Goal: Information Seeking & Learning: Find specific fact

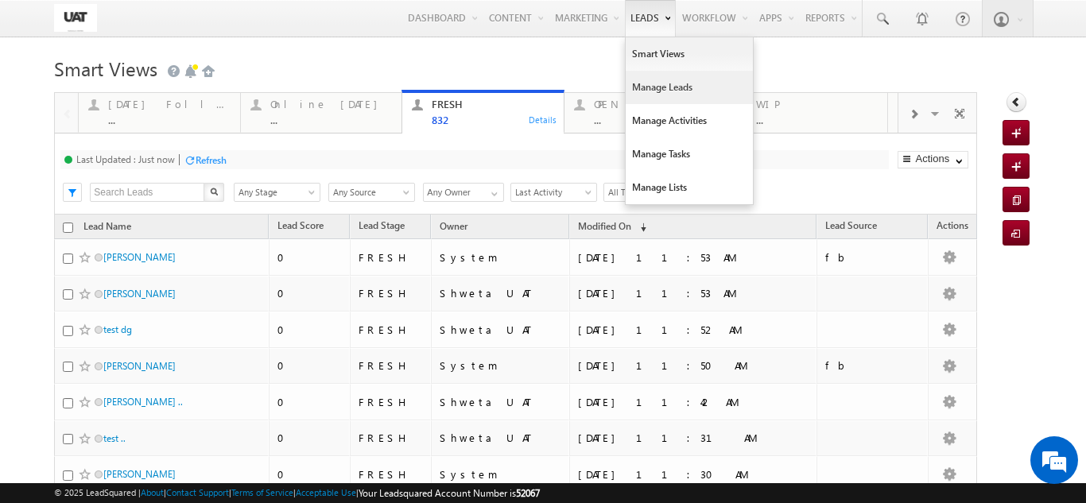
click at [635, 87] on link "Manage Leads" at bounding box center [689, 87] width 127 height 33
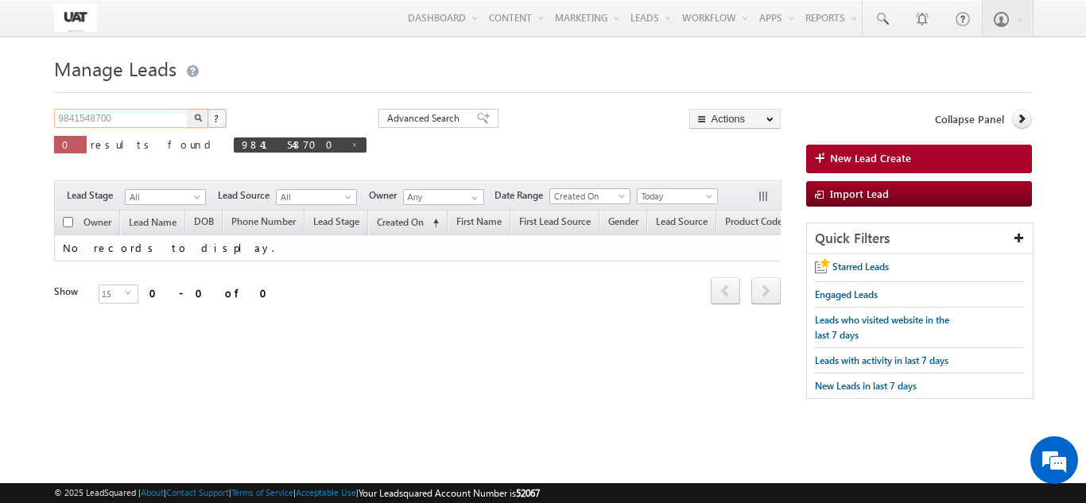
drag, startPoint x: 122, startPoint y: 117, endPoint x: 45, endPoint y: 133, distance: 78.7
click at [46, 131] on body "Menu Shweta UAT shwet a.uat @kota k.com" at bounding box center [543, 224] width 1086 height 449
type input "9898989898"
click at [196, 116] on img "button" at bounding box center [198, 118] width 8 height 8
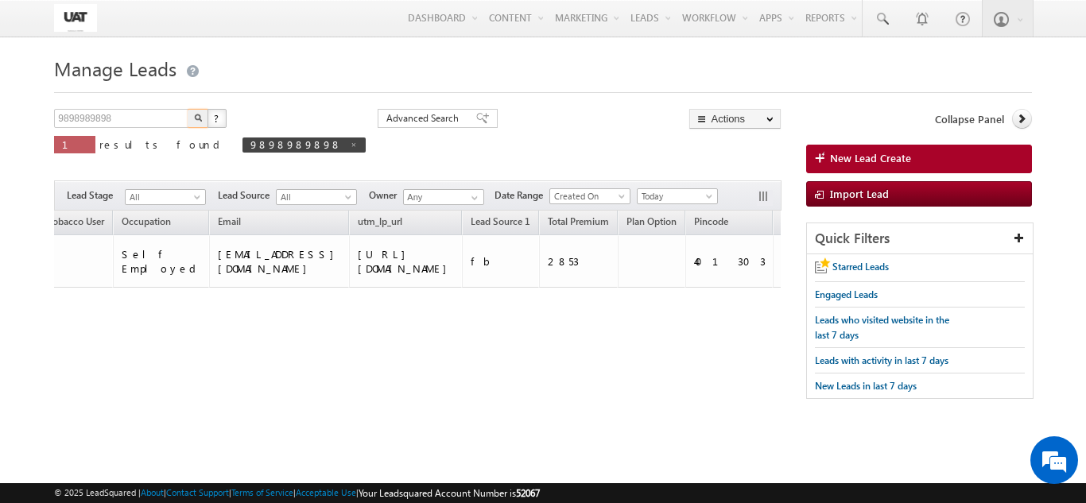
scroll to position [0, 1391]
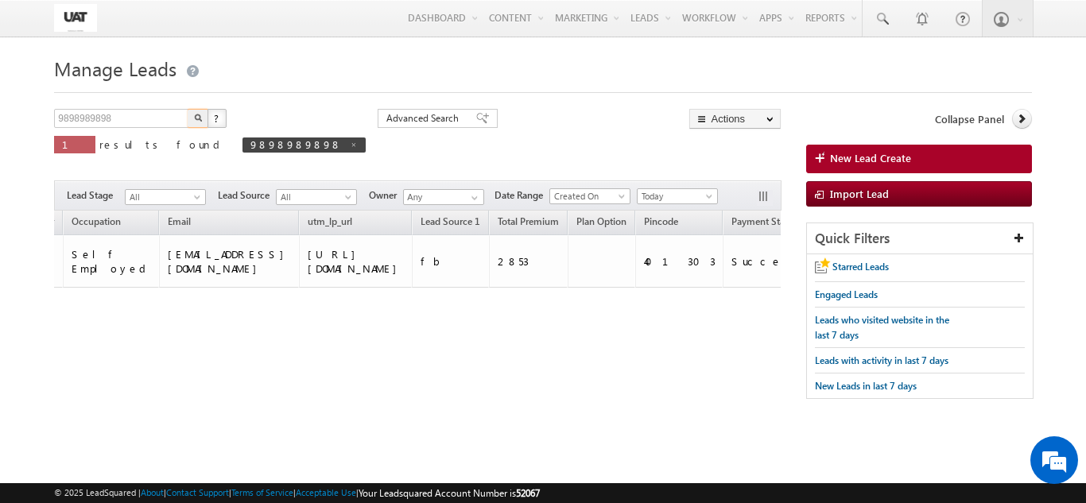
drag, startPoint x: 381, startPoint y: 382, endPoint x: 721, endPoint y: 376, distance: 340.3
click at [721, 375] on div "Tags × Select at-least one lead to tag... × Close Owner Lead Name DOB" at bounding box center [417, 293] width 727 height 165
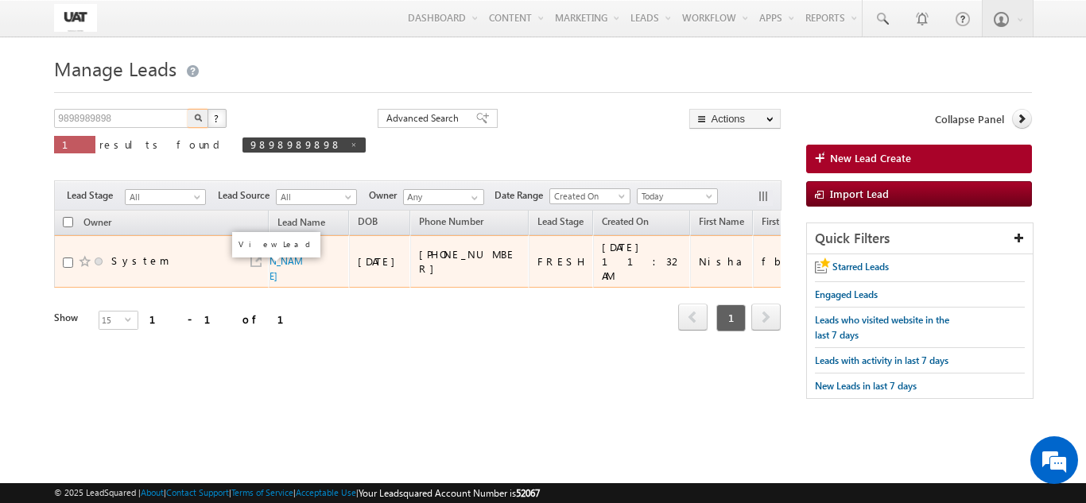
click at [255, 267] on link at bounding box center [255, 261] width 11 height 11
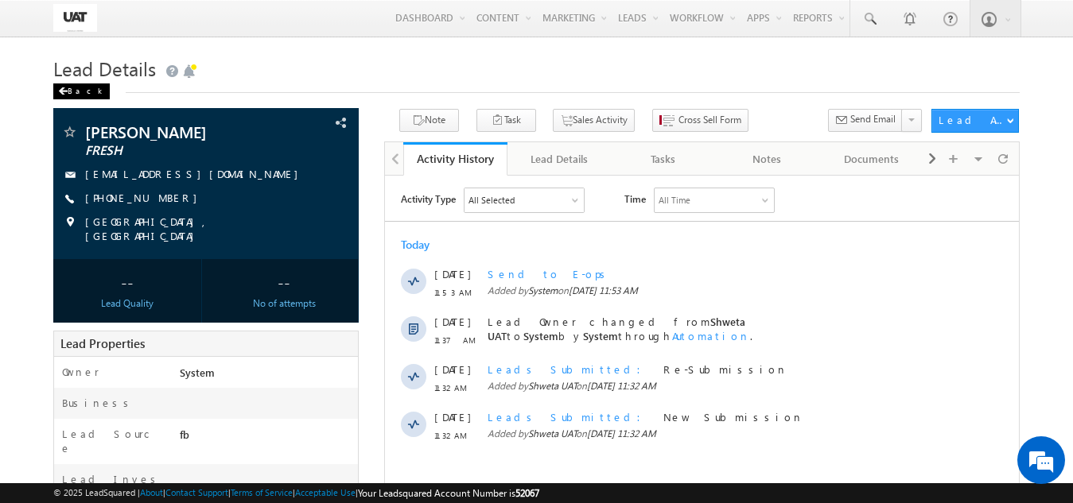
click at [74, 91] on div "Back" at bounding box center [81, 91] width 56 height 16
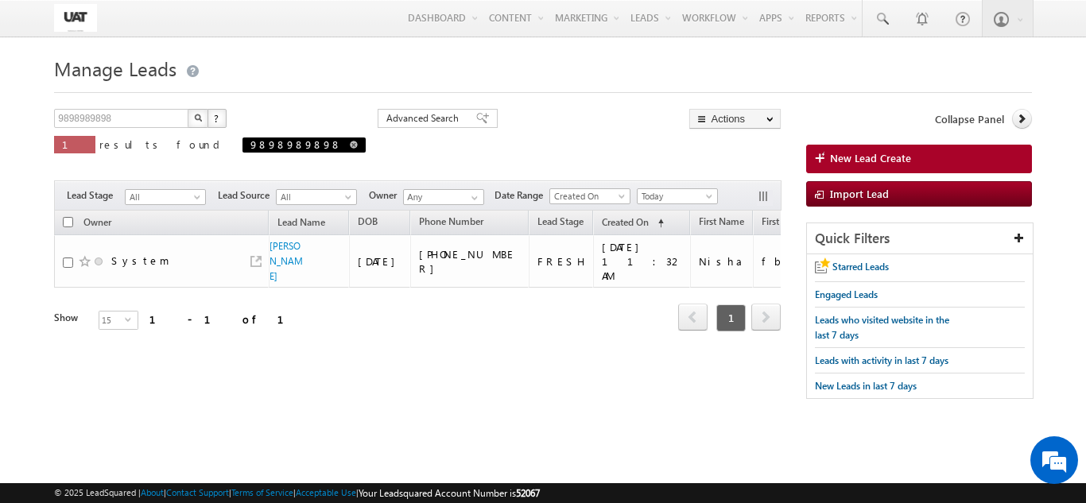
click at [350, 142] on span at bounding box center [354, 145] width 8 height 8
type input "Search Leads"
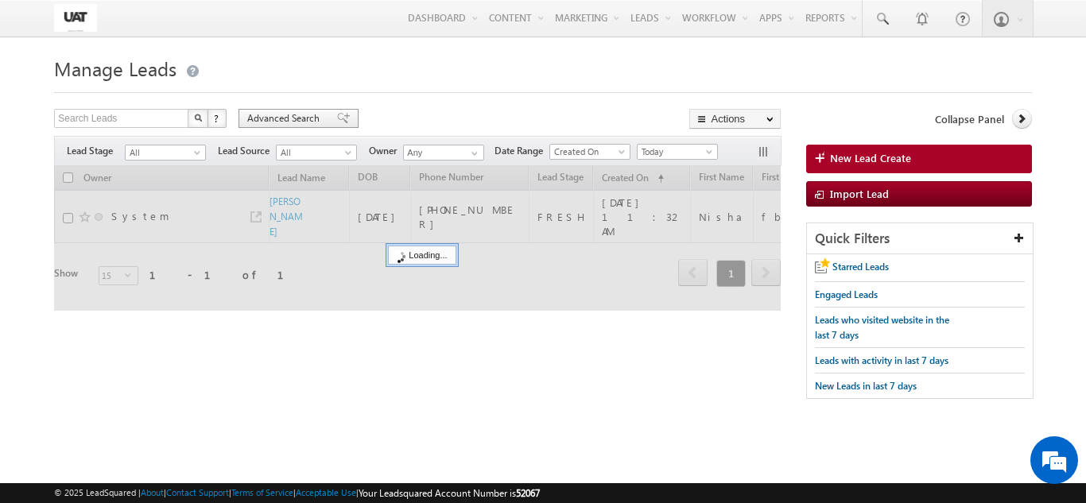
click at [305, 116] on span "Advanced Search" at bounding box center [285, 118] width 77 height 14
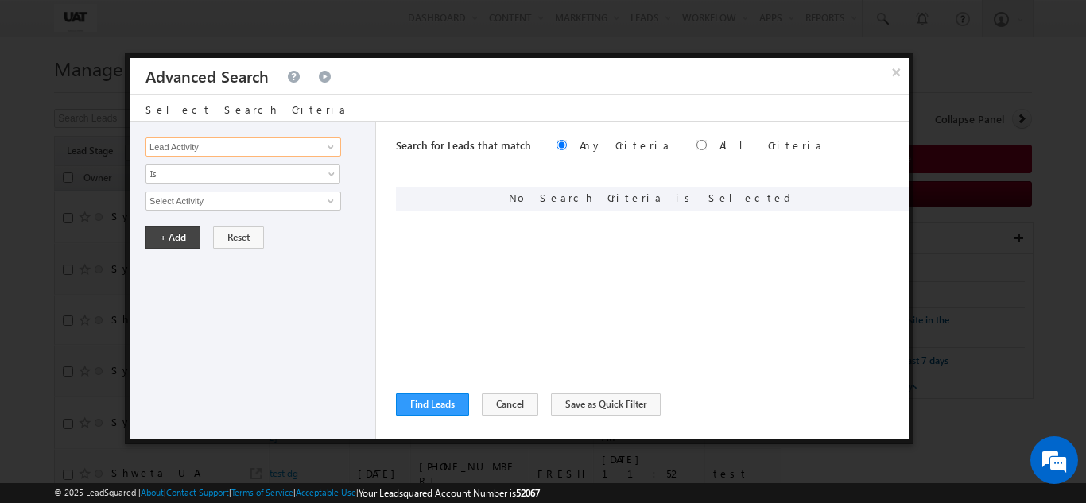
click at [257, 139] on input "Lead Activity" at bounding box center [243, 147] width 196 height 19
click at [188, 180] on link "Quote ID" at bounding box center [243, 180] width 196 height 18
type input "Quote ID"
click at [184, 202] on input "text" at bounding box center [243, 201] width 196 height 19
paste input "05260206"
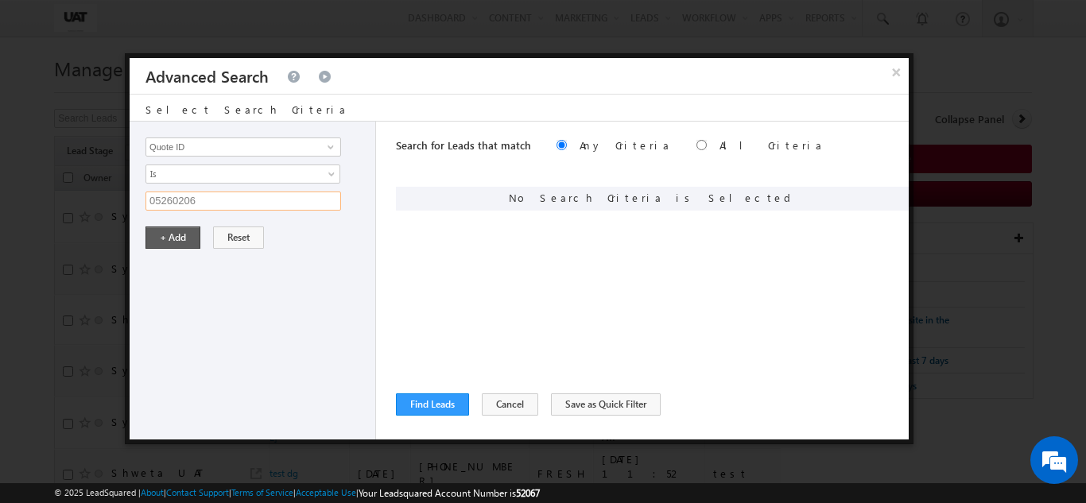
type input "05260206"
click at [164, 235] on button "+ Add" at bounding box center [172, 238] width 55 height 22
click at [427, 391] on div "Search for Leads that match Any Criteria All Criteria Note that the current tri…" at bounding box center [652, 281] width 513 height 318
click at [429, 407] on button "Find Leads" at bounding box center [432, 405] width 73 height 22
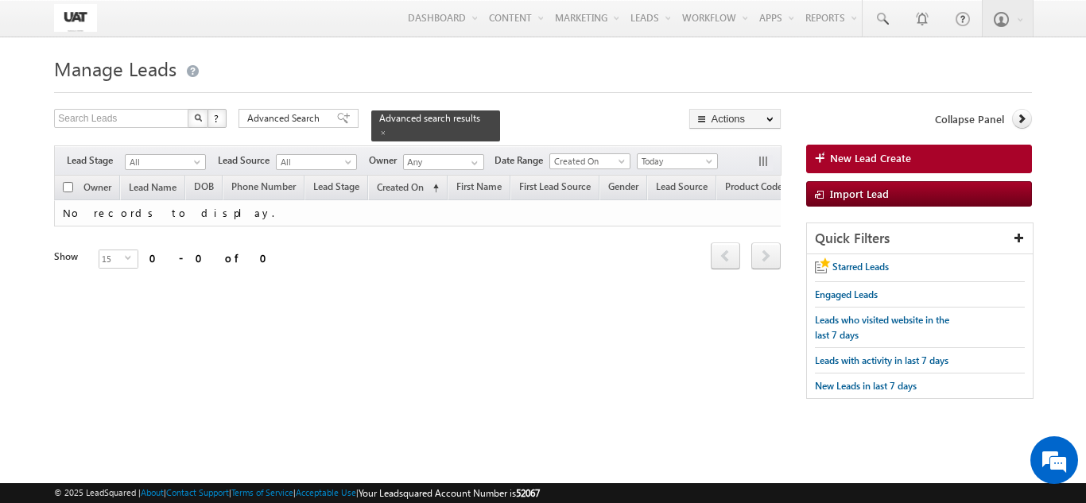
click at [292, 109] on form "Manage Leads New Lead Create Search Leads X ? 0 results found Advanced Search A…" at bounding box center [542, 233] width 977 height 363
click at [293, 117] on span "Advanced Search" at bounding box center [285, 118] width 77 height 14
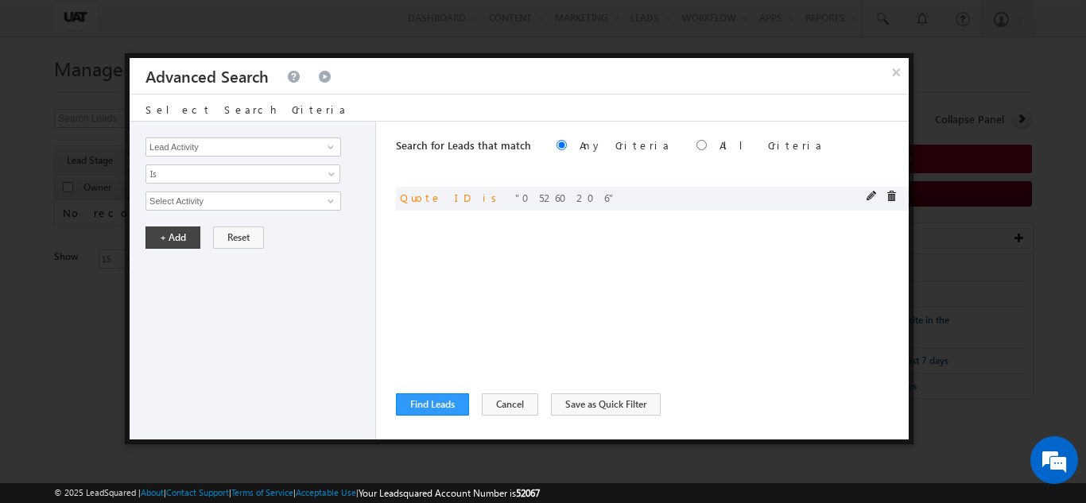
click at [893, 200] on span at bounding box center [891, 196] width 11 height 11
click at [333, 147] on span at bounding box center [330, 147] width 13 height 13
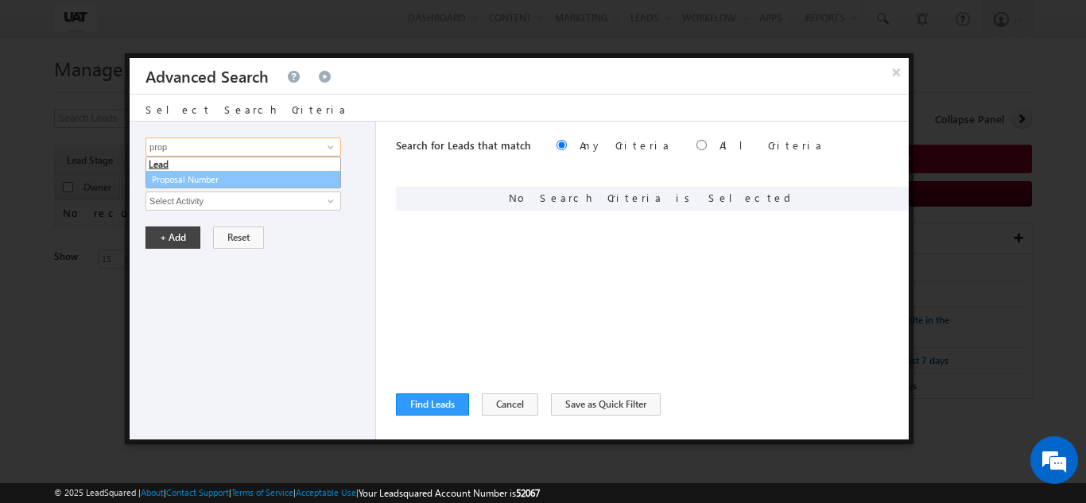
drag, startPoint x: 265, startPoint y: 176, endPoint x: 253, endPoint y: 189, distance: 18.0
click at [262, 176] on link "Proposal Number" at bounding box center [243, 180] width 196 height 18
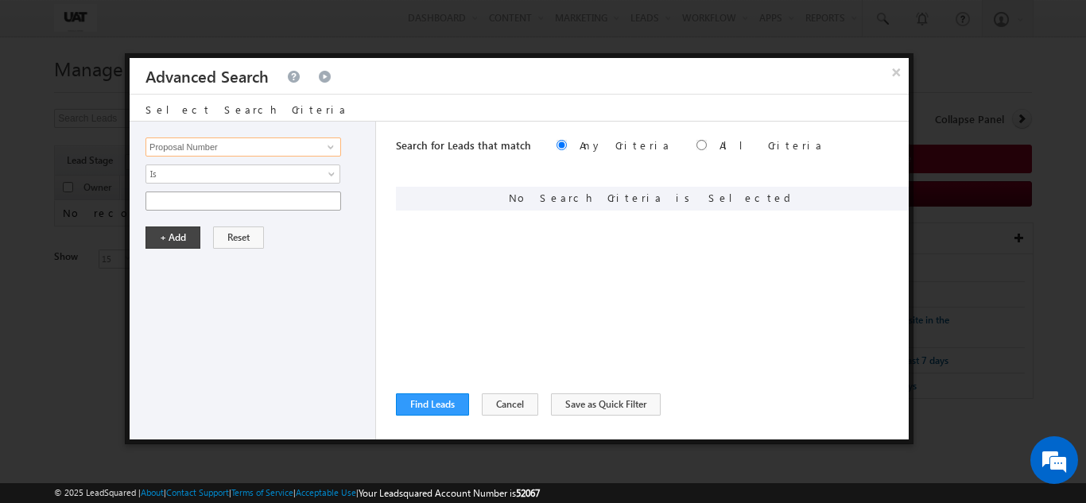
type input "Proposal Number"
click at [242, 204] on input "text" at bounding box center [243, 201] width 196 height 19
paste input "05260206"
type input "05260206"
click at [185, 239] on button "+ Add" at bounding box center [172, 238] width 55 height 22
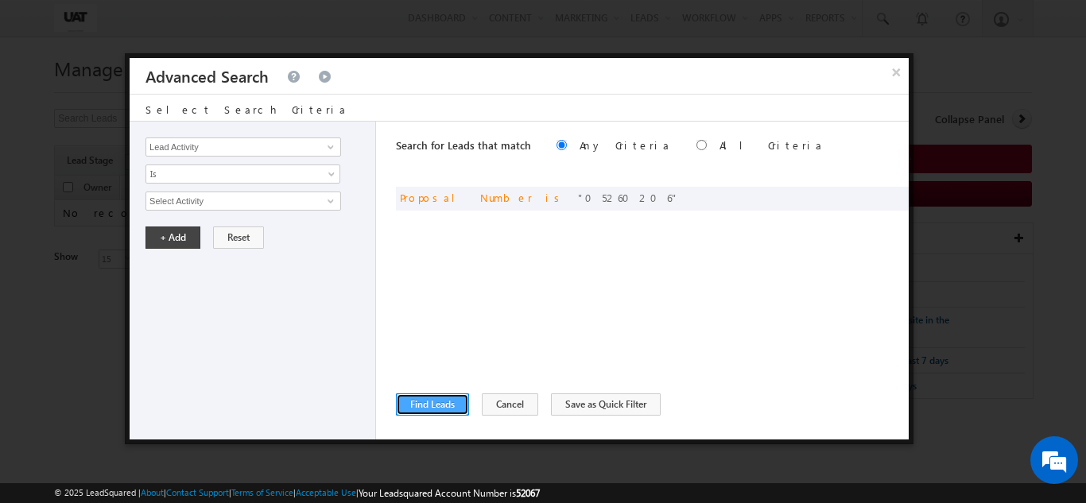
click at [445, 401] on button "Find Leads" at bounding box center [432, 405] width 73 height 22
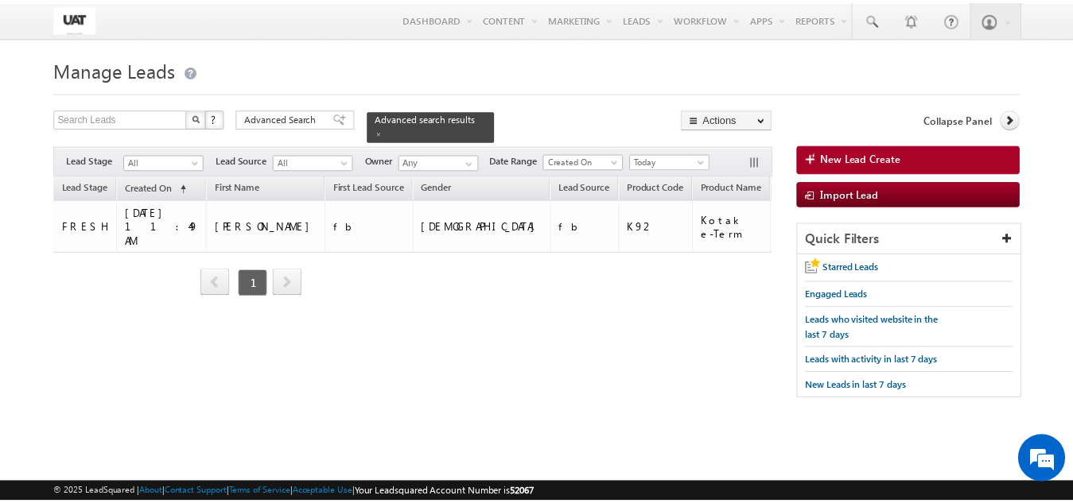
scroll to position [0, 517]
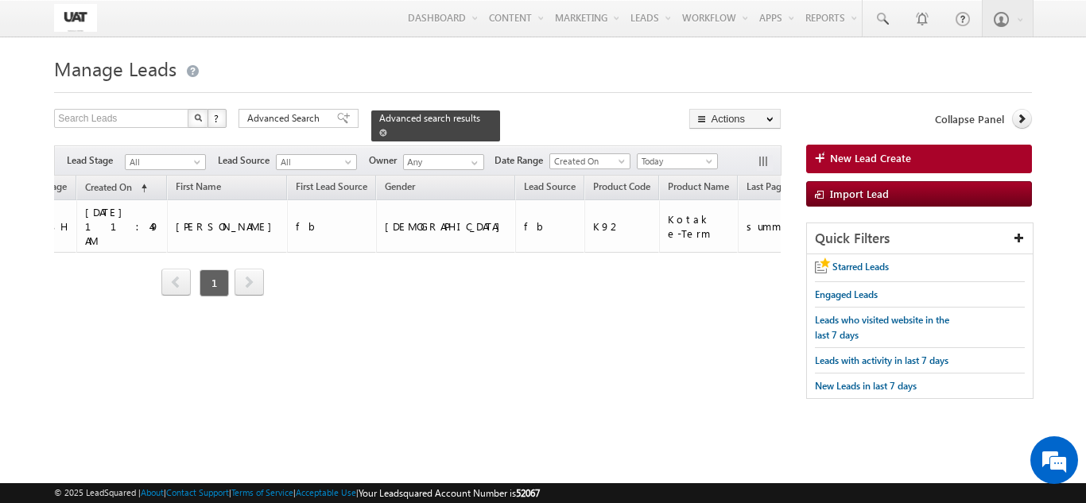
click at [387, 126] on link at bounding box center [383, 133] width 8 height 14
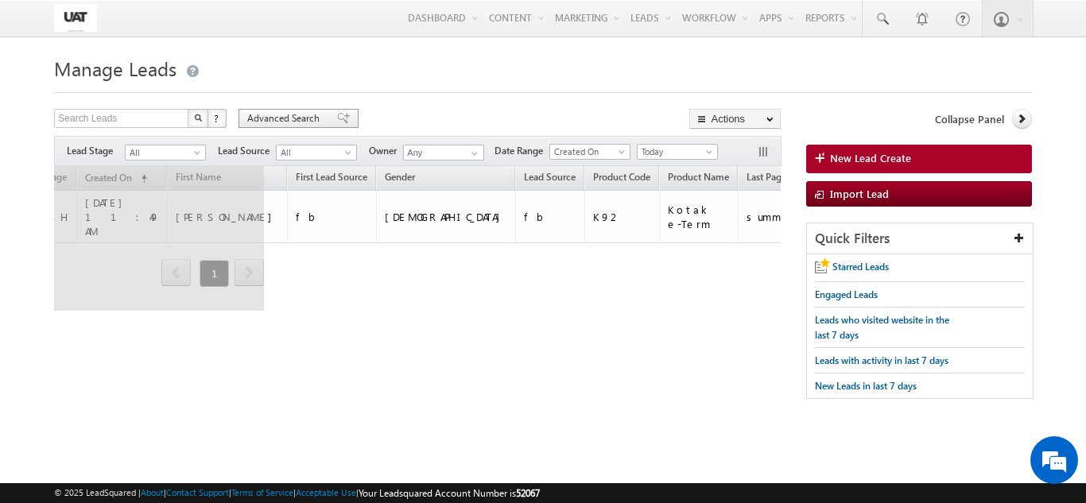
click at [288, 120] on span "Advanced Search" at bounding box center [285, 118] width 77 height 14
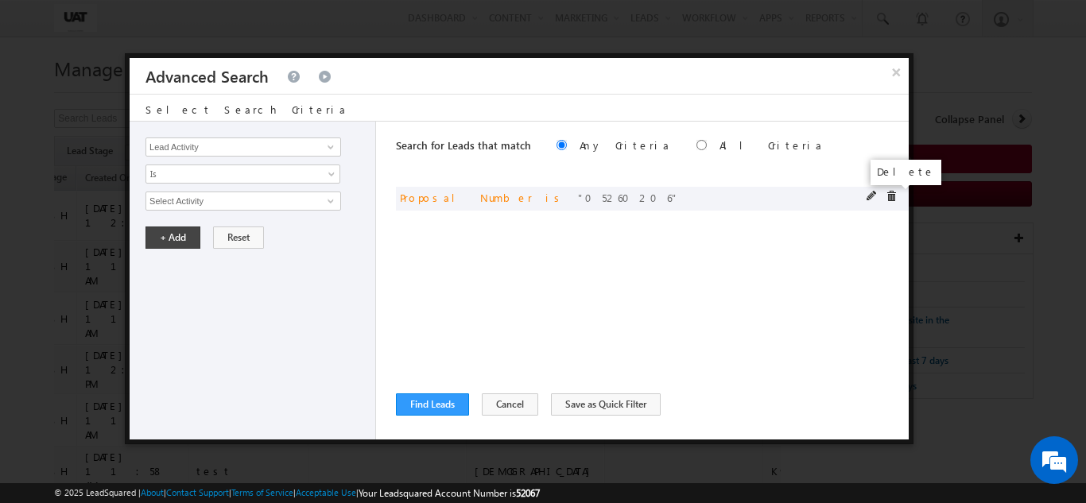
click at [888, 198] on span at bounding box center [891, 196] width 11 height 11
click at [328, 141] on span at bounding box center [330, 147] width 13 height 13
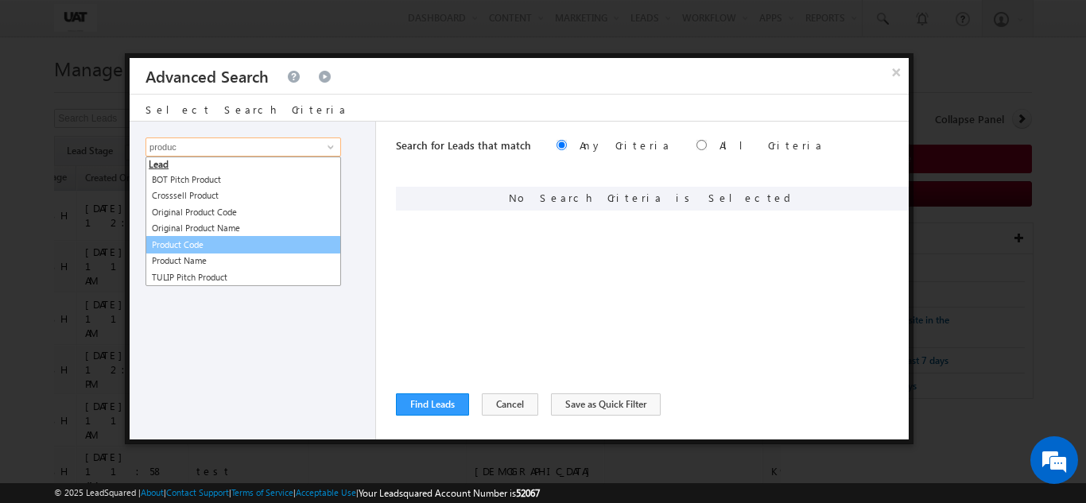
click at [223, 250] on link "Product Code" at bounding box center [243, 245] width 196 height 18
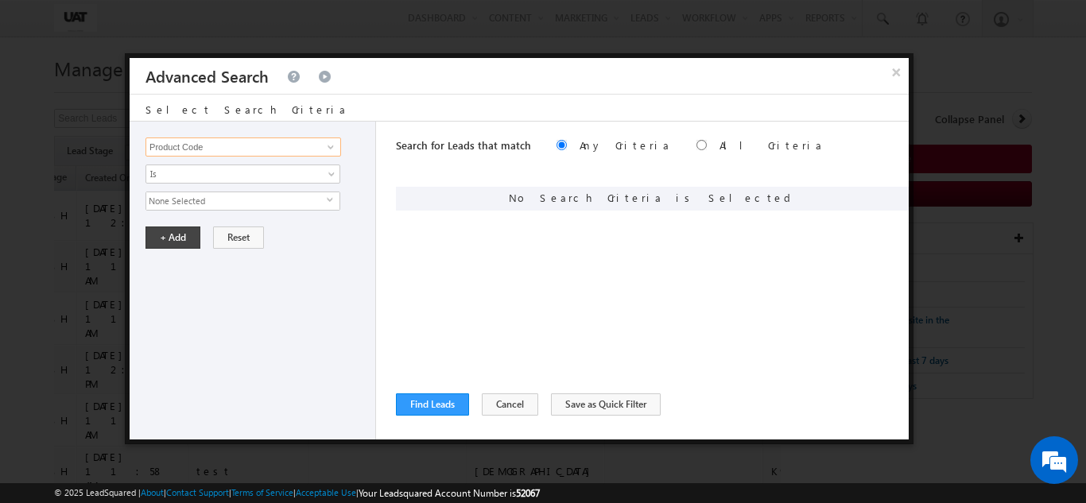
type input "Product Code"
click at [206, 206] on span "None Selected" at bounding box center [236, 200] width 180 height 17
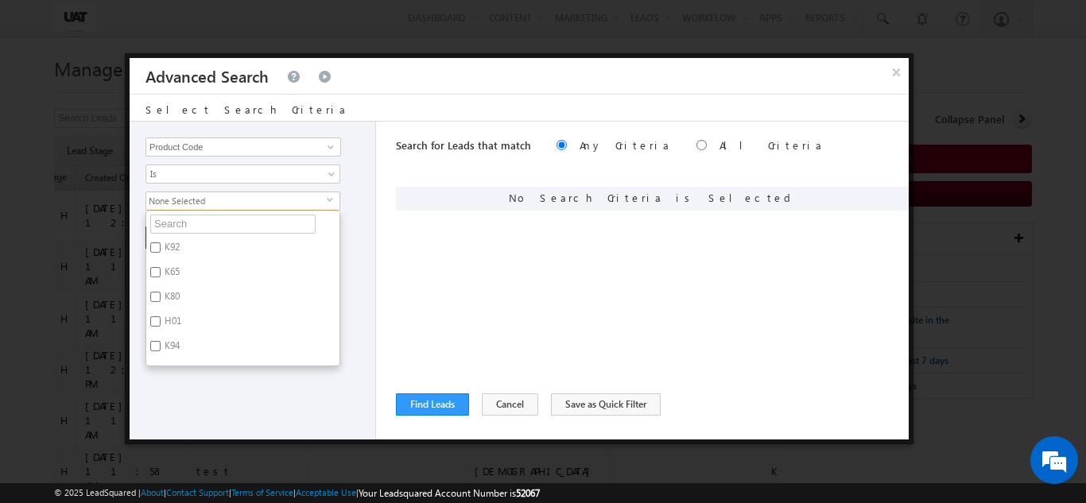
click at [177, 244] on label "K92" at bounding box center [170, 250] width 49 height 25
click at [161, 244] on input "K92" at bounding box center [155, 247] width 10 height 10
checkbox input "true"
click at [194, 367] on div "Lead Activity Task Sales Group Prospect Id 29 Jul Open Leads 30 days not conver…" at bounding box center [253, 281] width 246 height 318
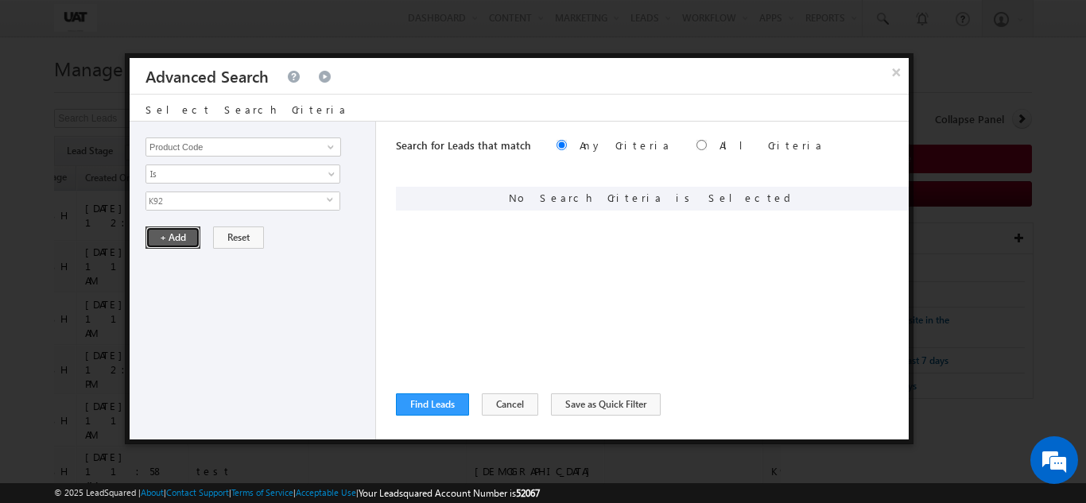
click at [174, 233] on button "+ Add" at bounding box center [172, 238] width 55 height 22
click at [451, 410] on button "Find Leads" at bounding box center [432, 405] width 73 height 22
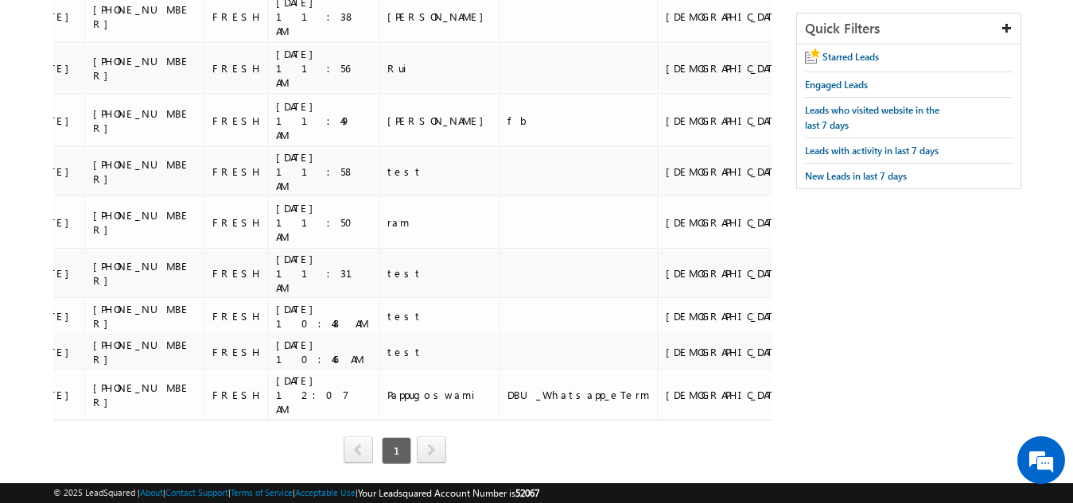
scroll to position [0, 0]
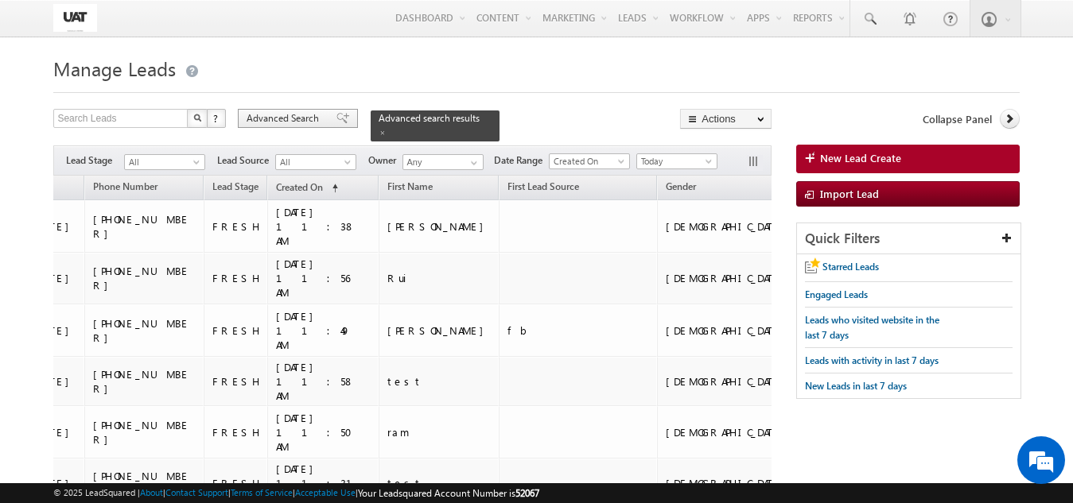
click at [289, 118] on span "Advanced Search" at bounding box center [284, 118] width 77 height 14
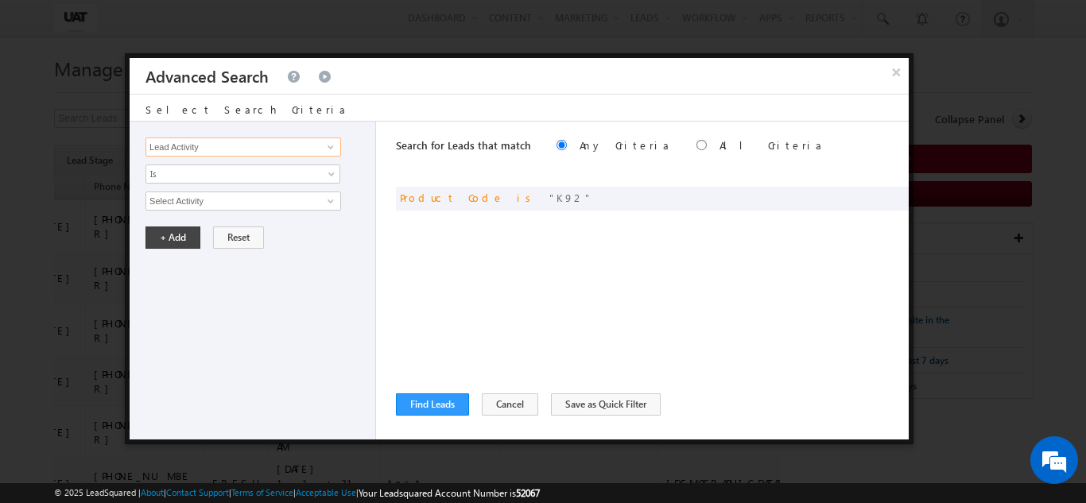
click at [291, 148] on input "Lead Activity" at bounding box center [243, 147] width 196 height 19
type input "last page f"
click at [503, 400] on button "Cancel" at bounding box center [510, 405] width 56 height 22
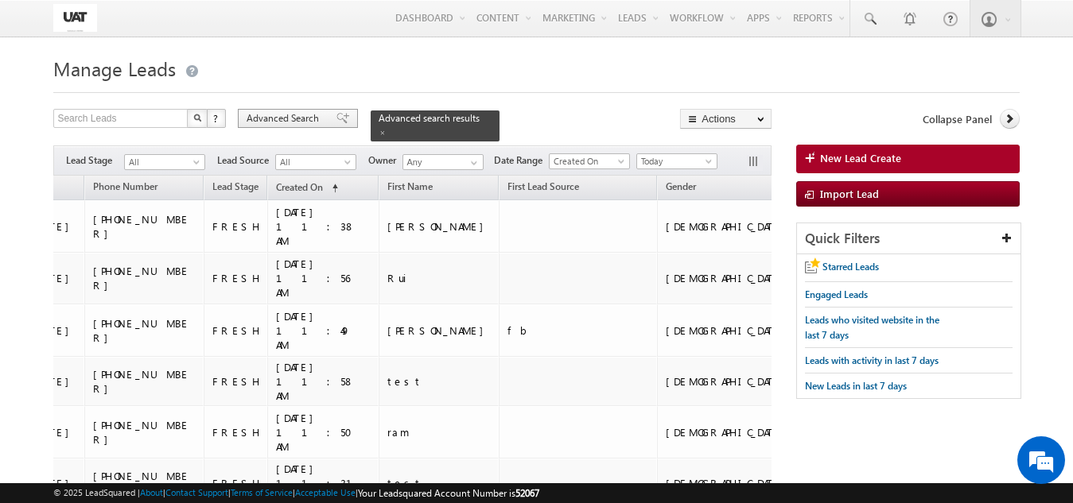
click at [300, 111] on div "Advanced Search" at bounding box center [298, 118] width 120 height 19
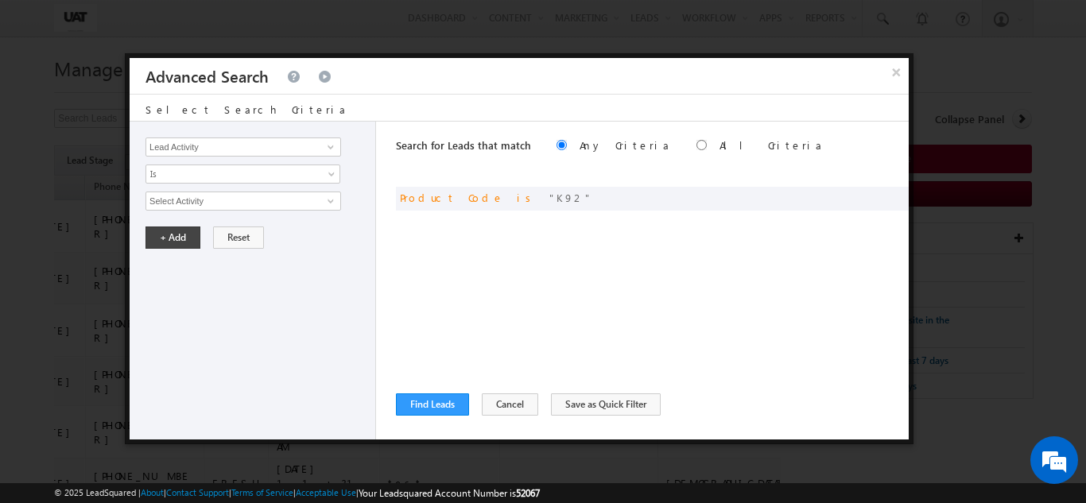
click at [430, 390] on div "Search for Leads that match Any Criteria All Criteria Note that the current tri…" at bounding box center [652, 281] width 513 height 318
click at [872, 194] on span at bounding box center [872, 196] width 11 height 11
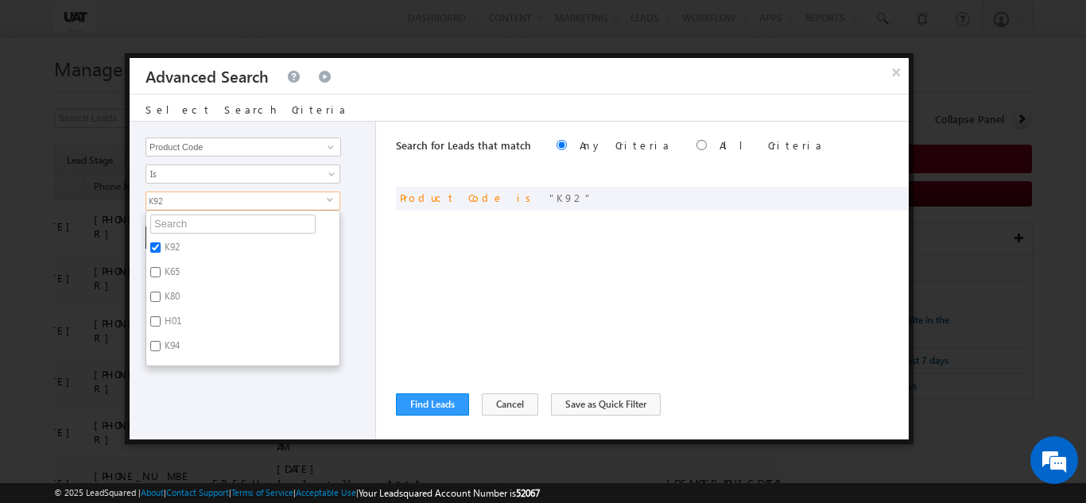
click at [166, 251] on label "K92" at bounding box center [170, 250] width 49 height 25
click at [161, 251] on input "K92" at bounding box center [155, 247] width 10 height 10
checkbox input "false"
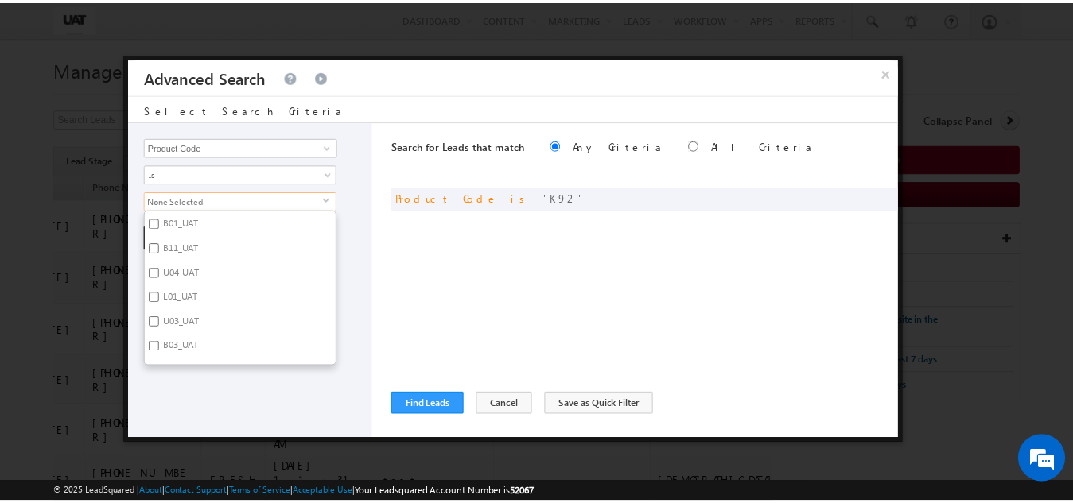
scroll to position [685, 0]
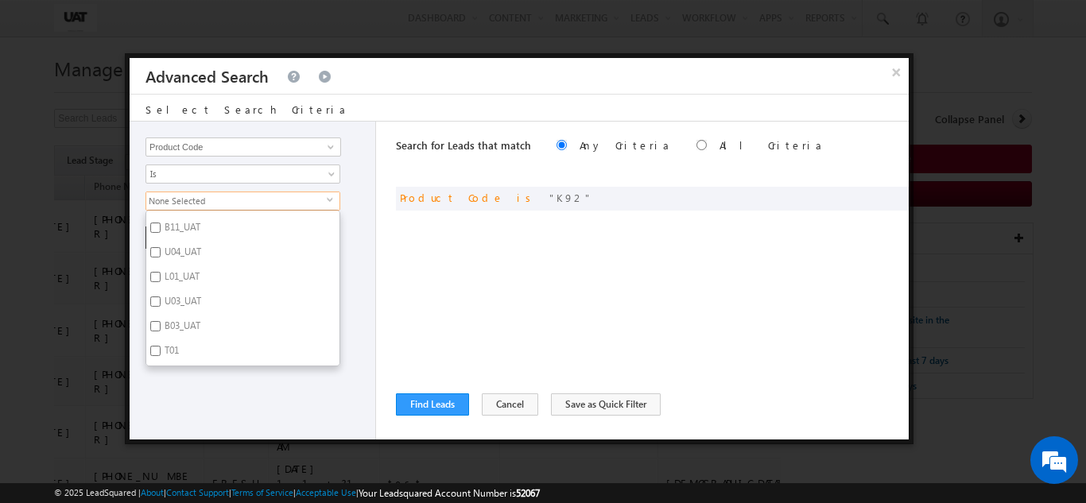
click at [181, 355] on label "T01" at bounding box center [170, 353] width 48 height 25
click at [161, 355] on input "T01" at bounding box center [155, 351] width 10 height 10
checkbox input "true"
click at [173, 383] on div "Lead Activity Task Sales Group Prospect Id 29 Jul Open Leads 30 days not conver…" at bounding box center [253, 281] width 246 height 318
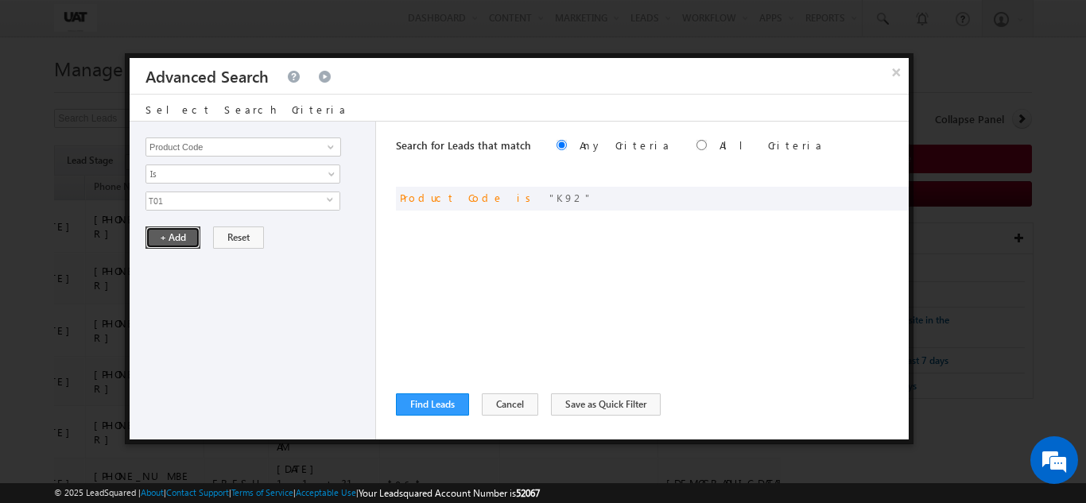
click at [169, 227] on button "+ Add" at bounding box center [172, 238] width 55 height 22
click at [425, 407] on button "Find Leads" at bounding box center [432, 405] width 73 height 22
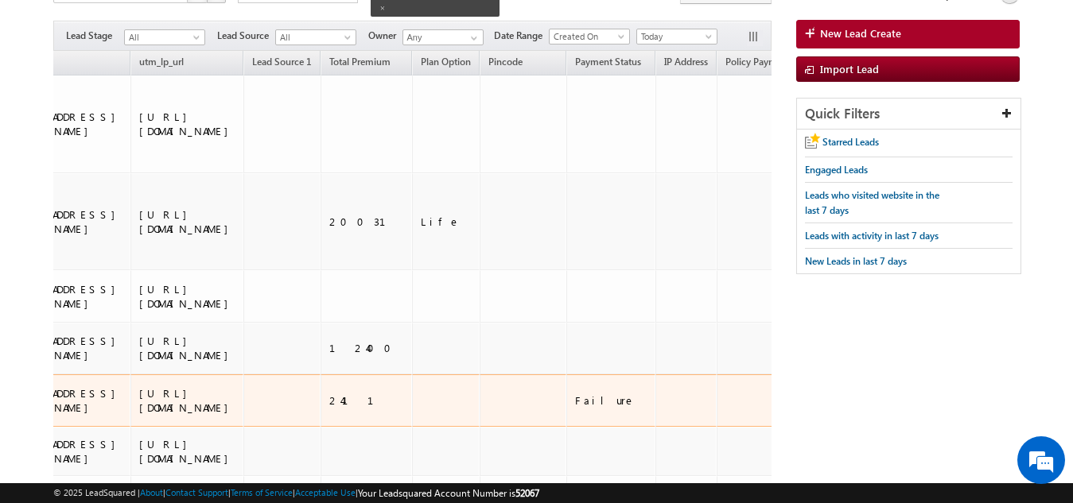
scroll to position [160, 0]
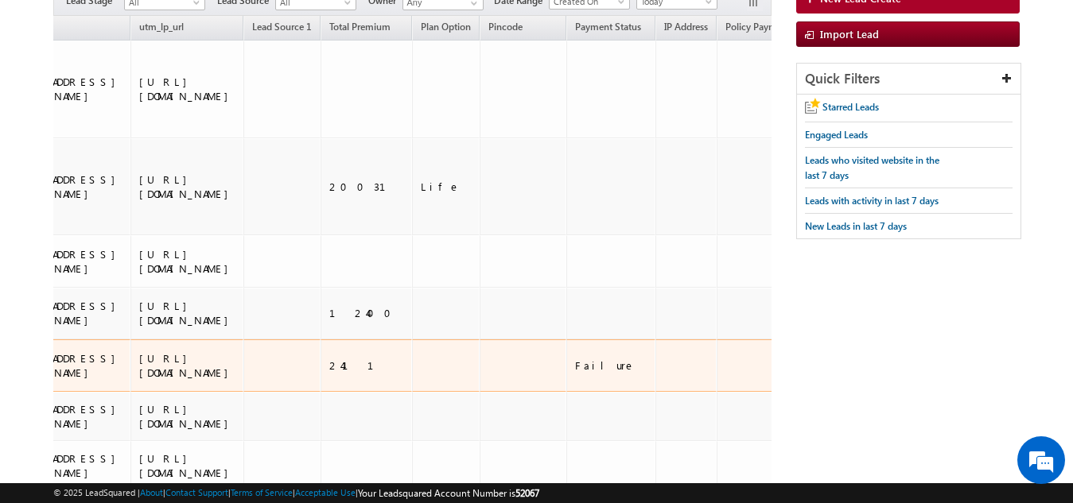
click at [575, 359] on div "Failure" at bounding box center [611, 366] width 73 height 14
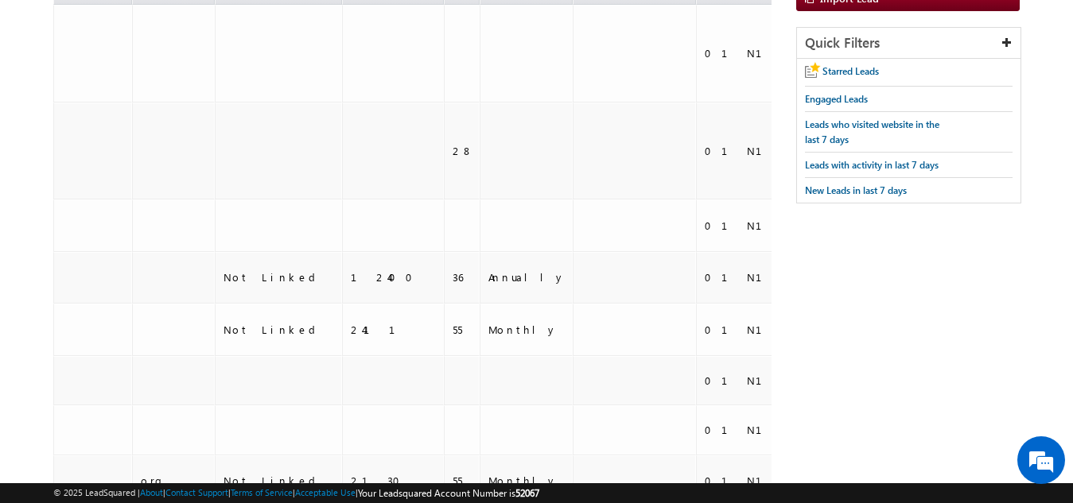
scroll to position [1, 0]
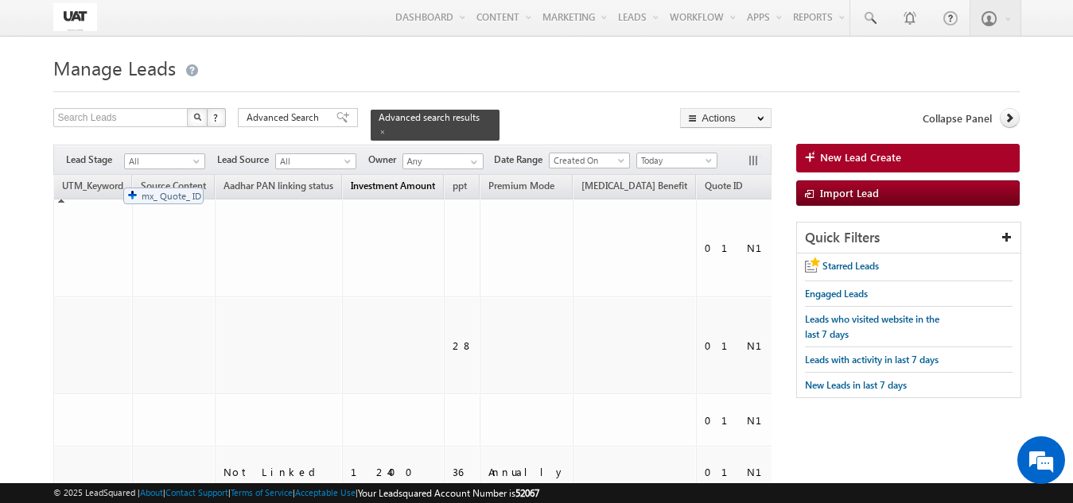
drag, startPoint x: 428, startPoint y: 170, endPoint x: 115, endPoint y: 180, distance: 312.6
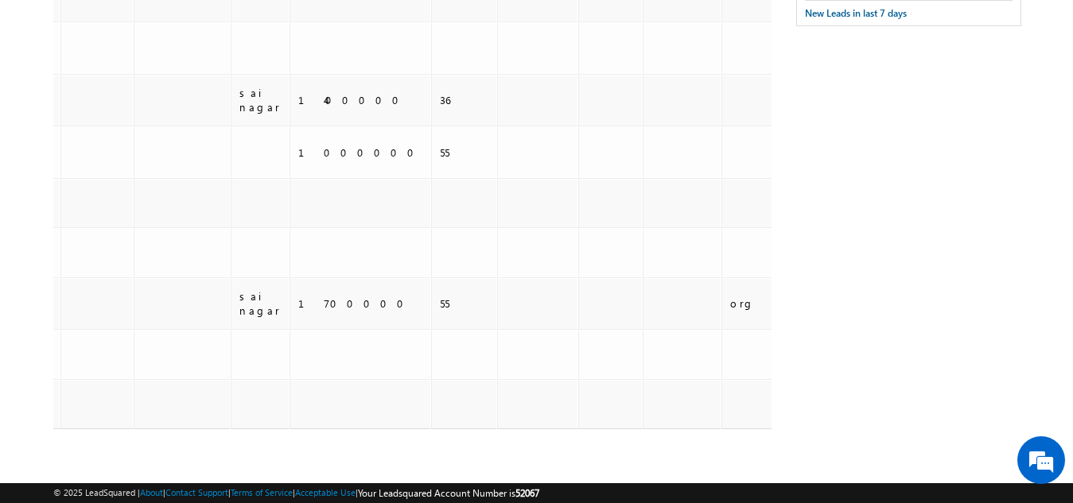
scroll to position [80, 0]
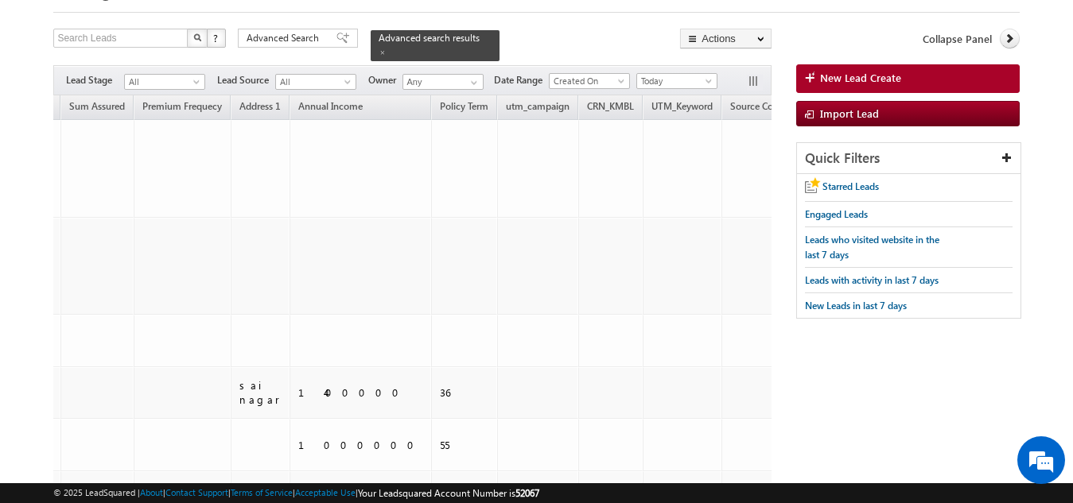
click at [679, 81] on div "Filters Lead Stage All All Lead Source All All Owner Any Any Date Range Go 09/1…" at bounding box center [412, 80] width 718 height 30
drag, startPoint x: 680, startPoint y: 97, endPoint x: 104, endPoint y: 99, distance: 575.6
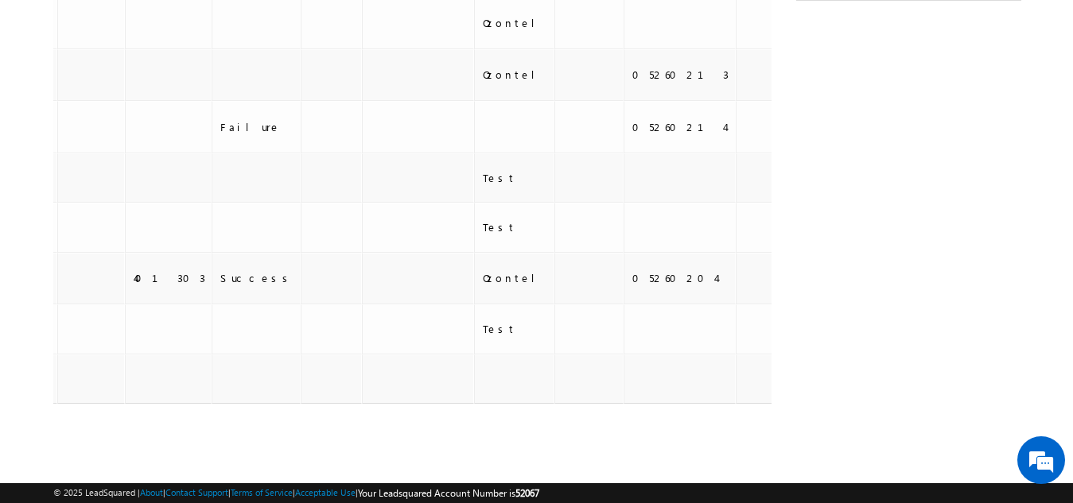
scroll to position [0, 0]
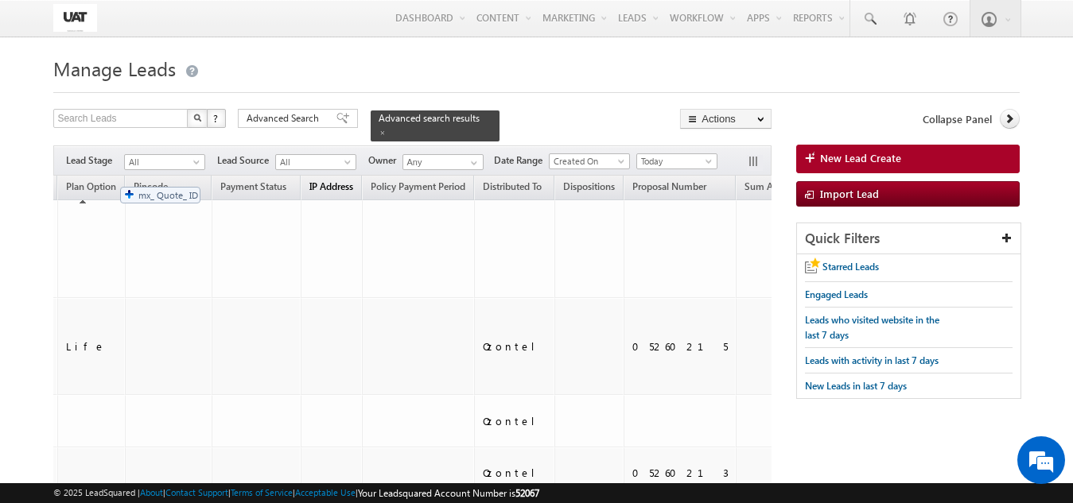
drag, startPoint x: 768, startPoint y: 176, endPoint x: 112, endPoint y: 179, distance: 655.9
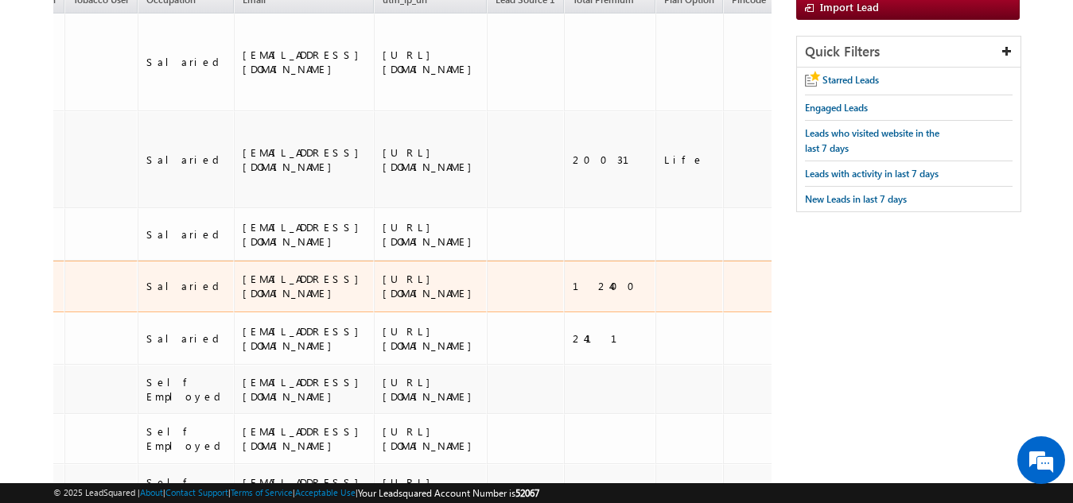
scroll to position [159, 0]
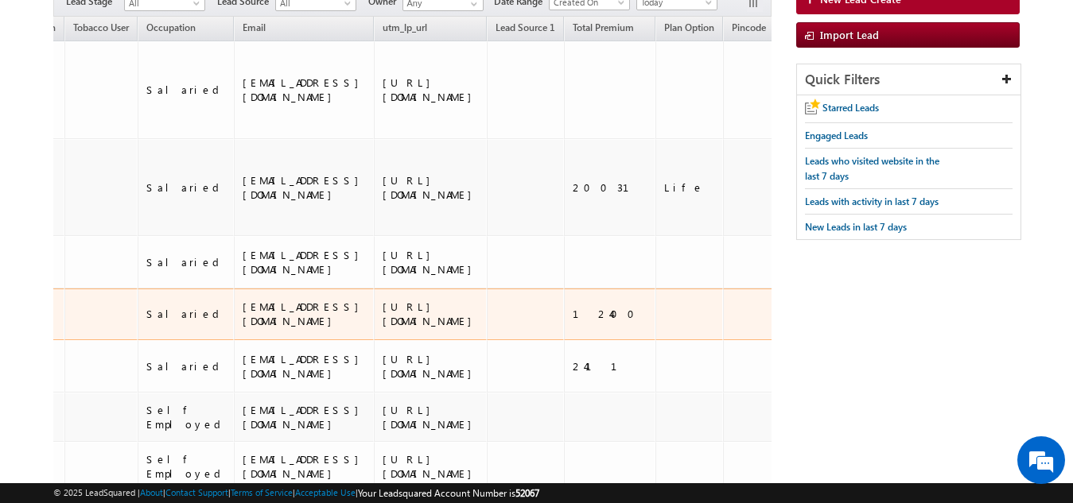
click at [907, 307] on div "01N184678" at bounding box center [970, 314] width 127 height 14
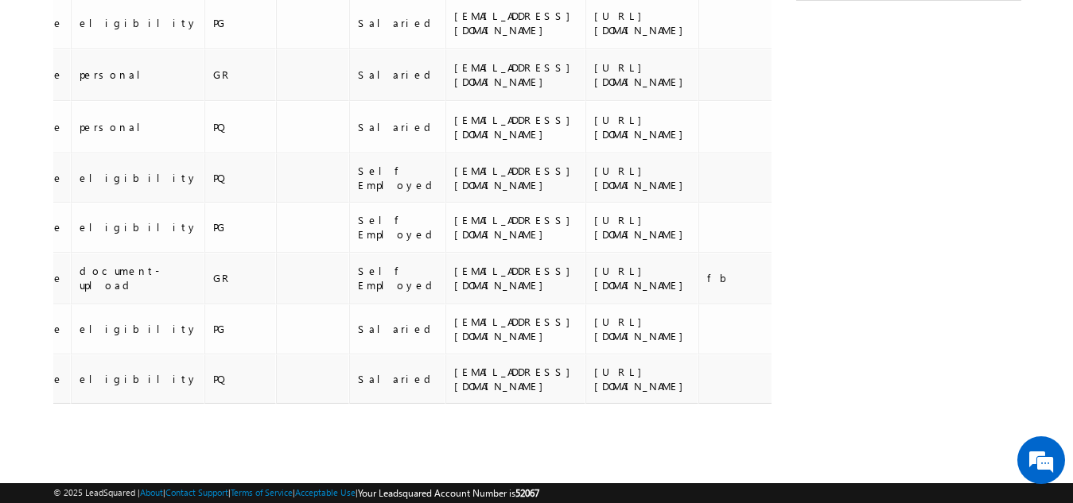
scroll to position [0, 1472]
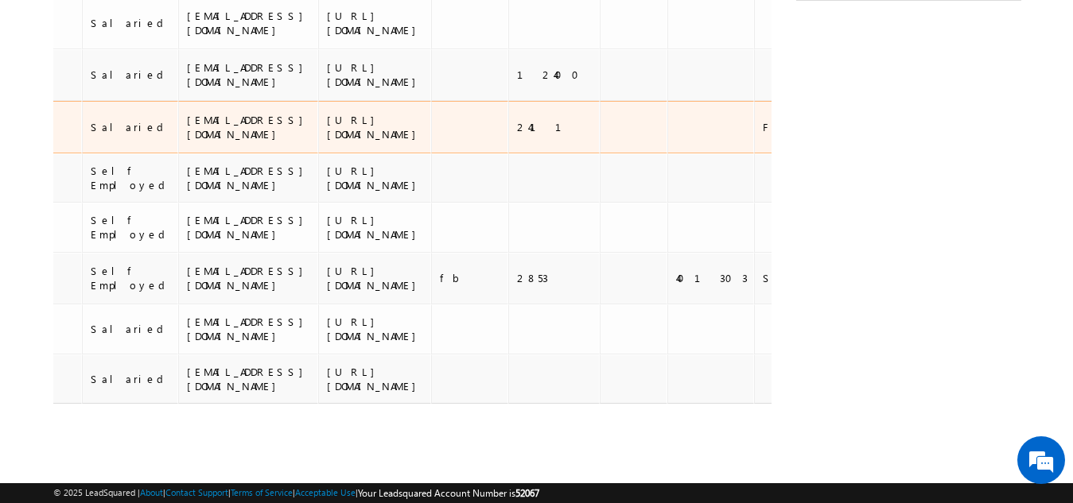
click at [754, 101] on td "Failure" at bounding box center [798, 127] width 89 height 52
click at [851, 120] on div "01N184680" at bounding box center [914, 127] width 127 height 14
copy div "01N184680"
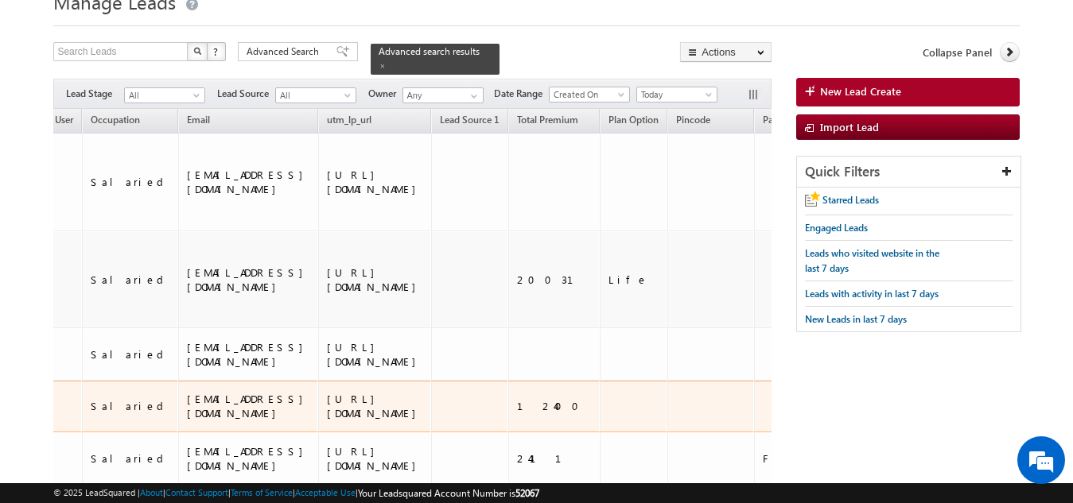
scroll to position [0, 0]
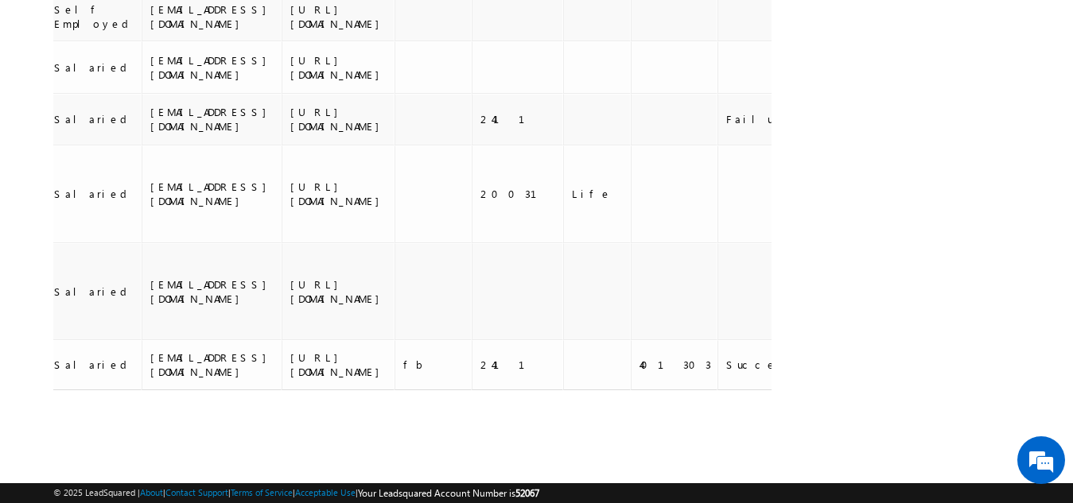
scroll to position [0, 1512]
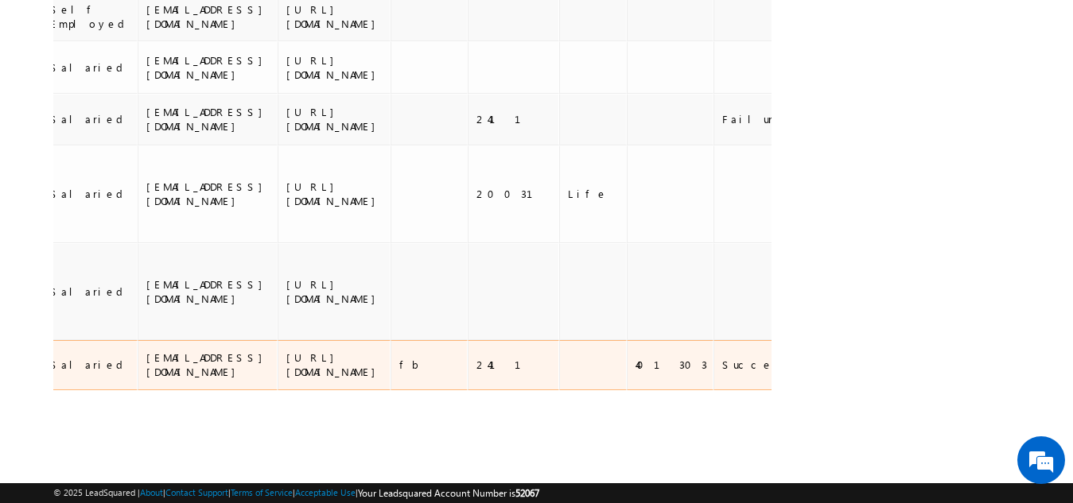
click at [811, 358] on div "01N184683" at bounding box center [874, 365] width 127 height 14
copy div "01N184683"
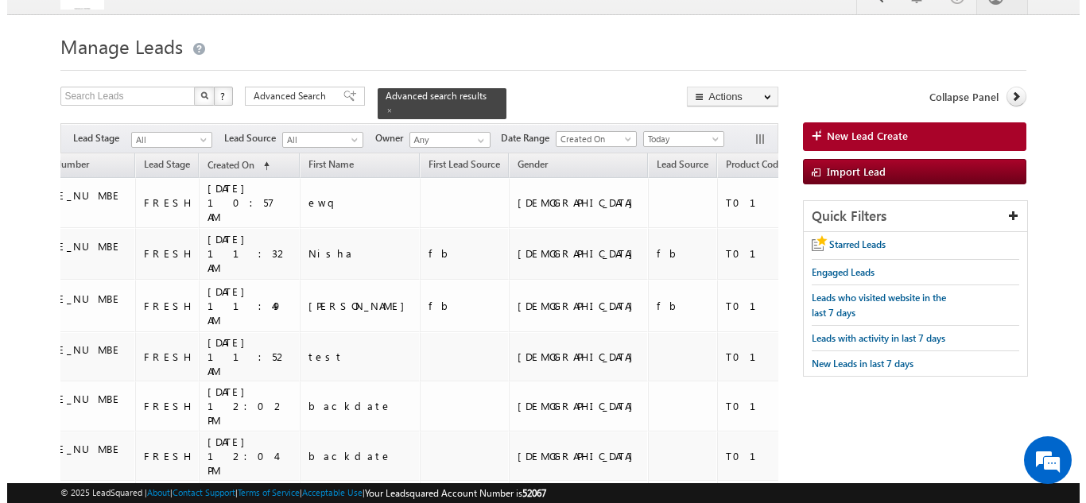
scroll to position [0, 0]
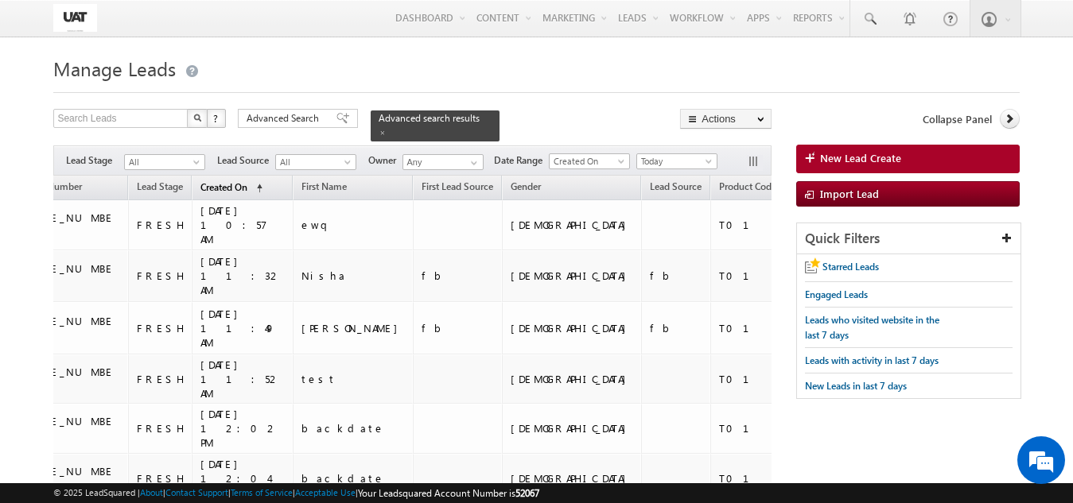
click at [253, 182] on span "(sorted ascending)" at bounding box center [256, 188] width 13 height 13
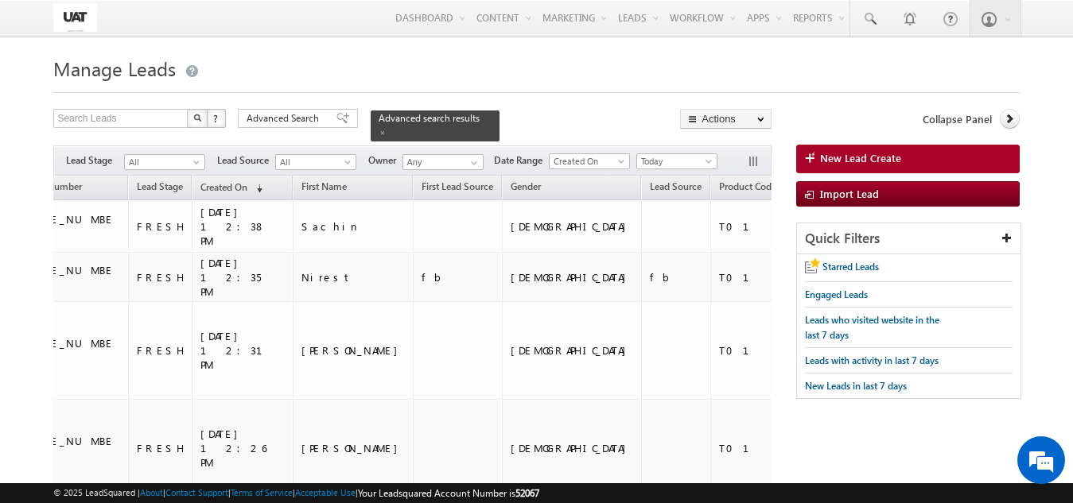
click at [304, 116] on span "Advanced Search" at bounding box center [284, 118] width 77 height 14
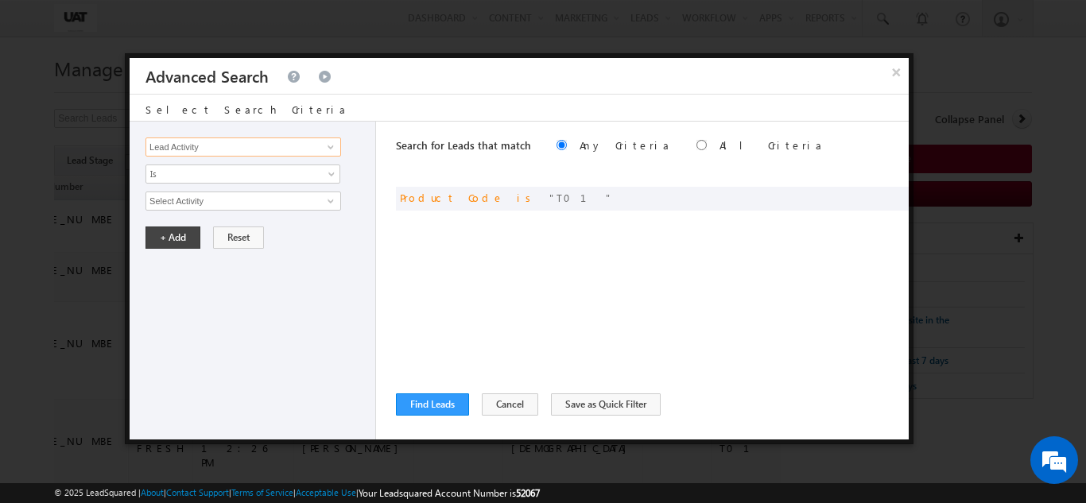
click at [287, 153] on input "Lead Activity" at bounding box center [243, 147] width 196 height 19
type input "p"
click at [236, 177] on link "Quote ID" at bounding box center [243, 180] width 196 height 18
type input "Quote ID"
click at [236, 200] on input "text" at bounding box center [243, 201] width 196 height 19
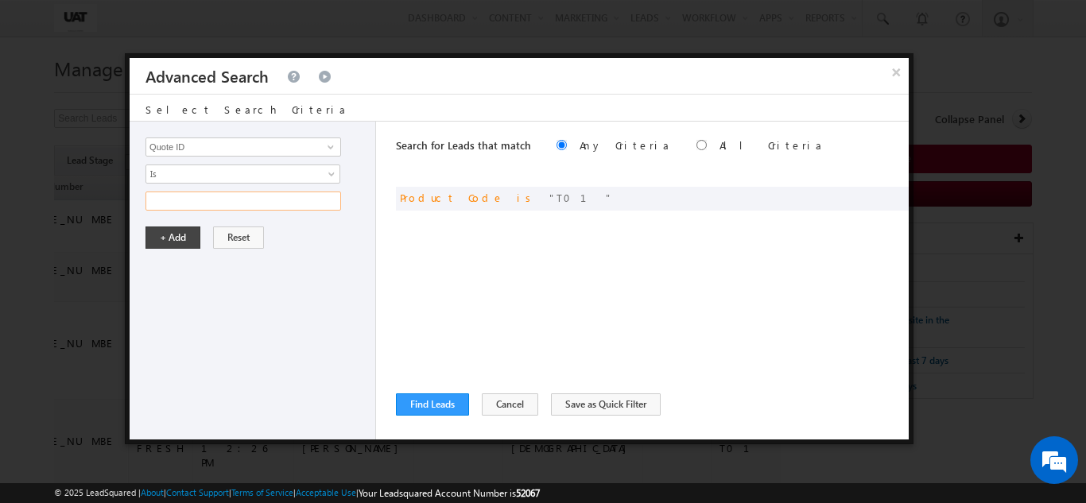
paste input "01N184680"
type input "01N184680"
click at [173, 231] on button "+ Add" at bounding box center [172, 238] width 55 height 22
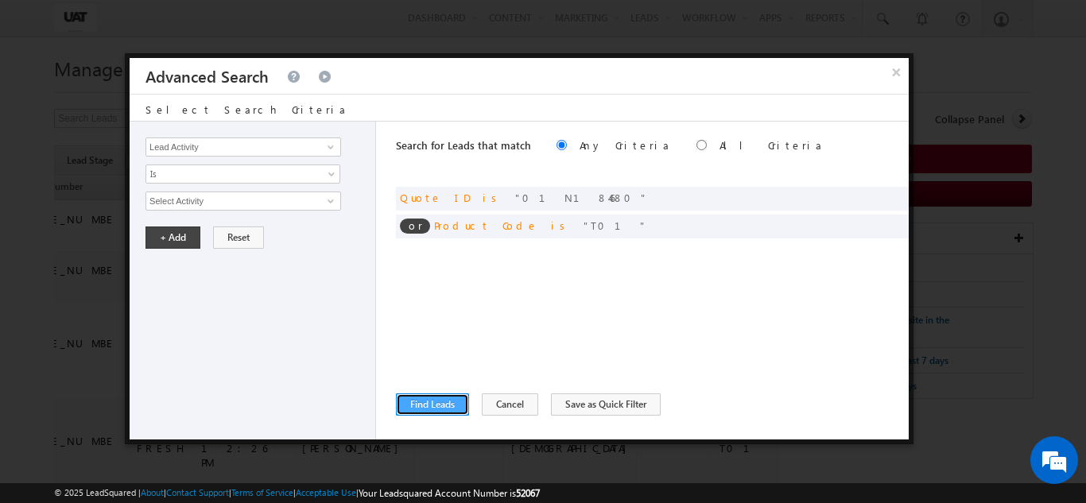
click at [448, 397] on button "Find Leads" at bounding box center [432, 405] width 73 height 22
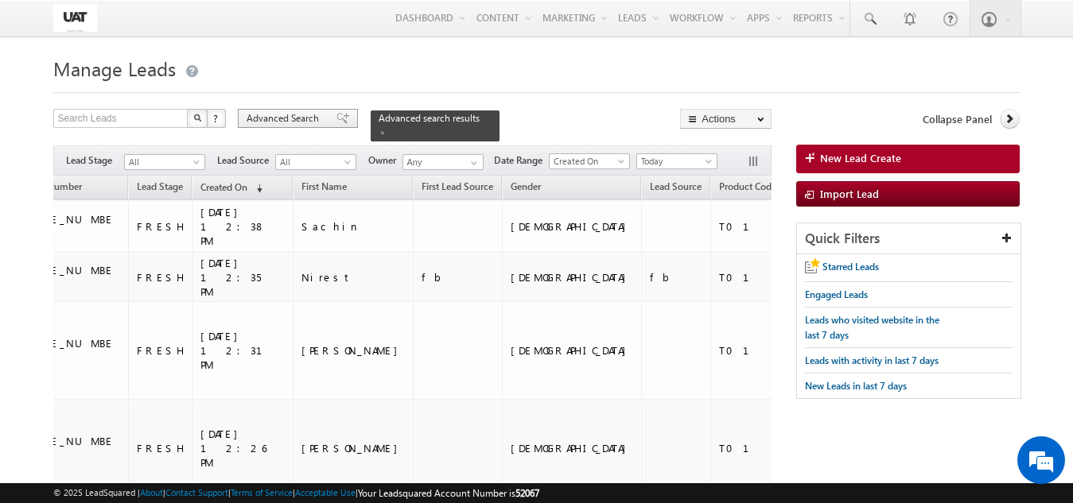
click at [324, 113] on div "Advanced Search" at bounding box center [298, 118] width 120 height 19
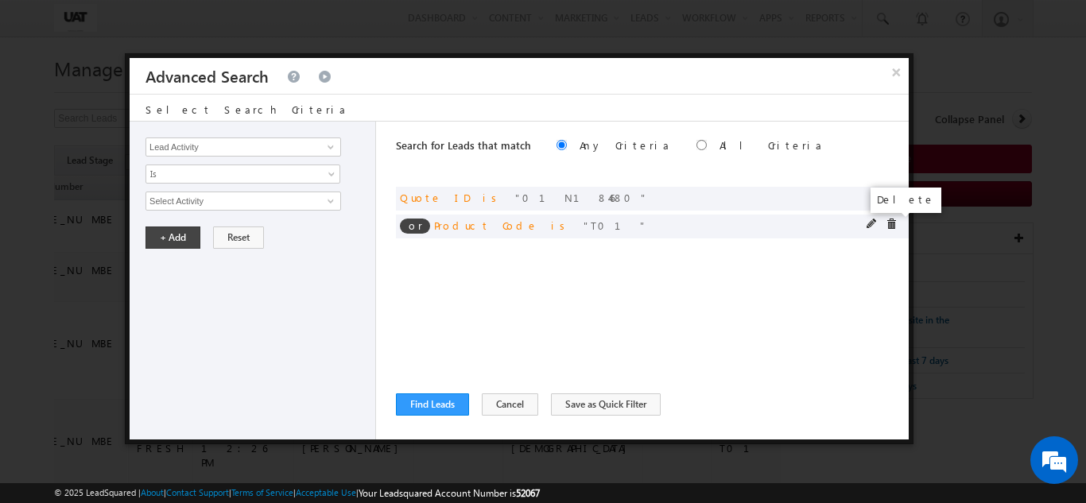
click at [896, 220] on span at bounding box center [891, 224] width 11 height 11
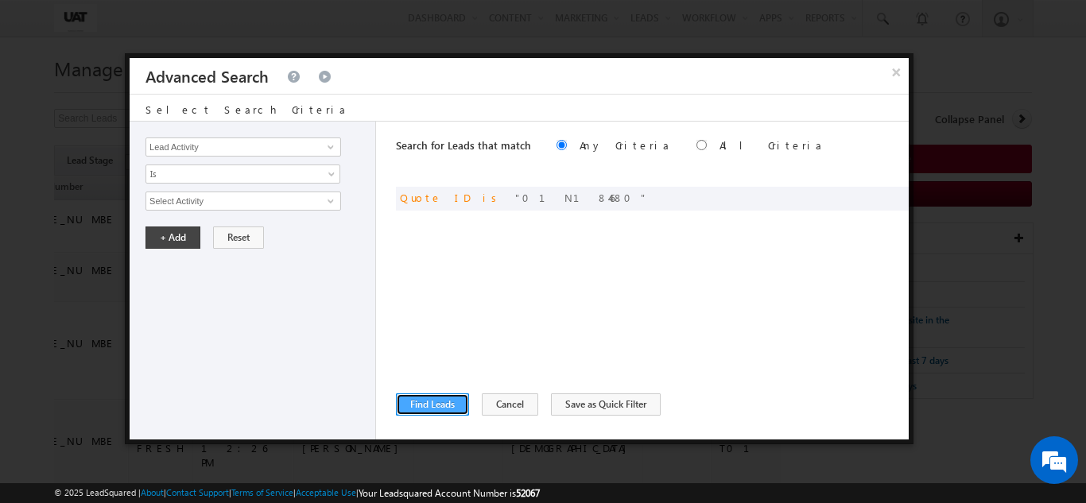
click at [421, 402] on button "Find Leads" at bounding box center [432, 405] width 73 height 22
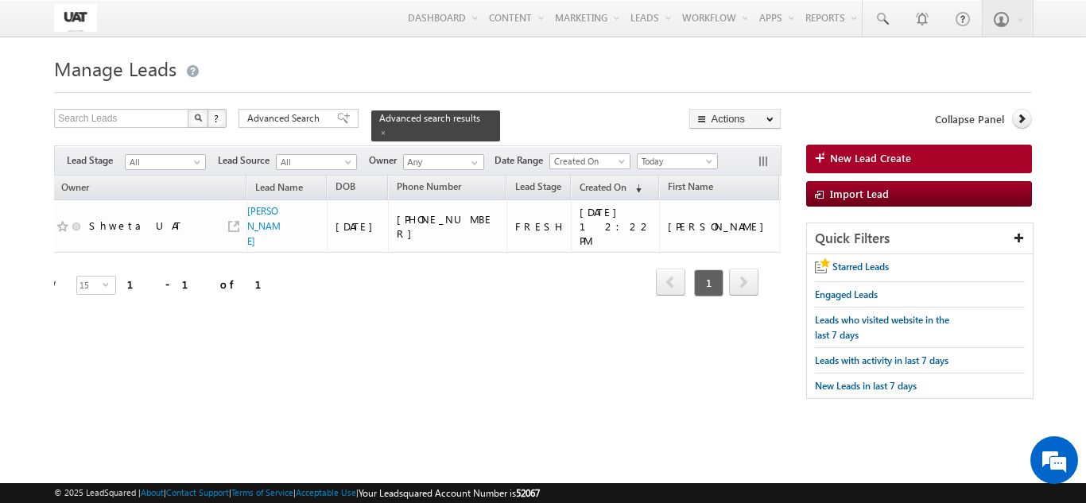
scroll to position [0, 76]
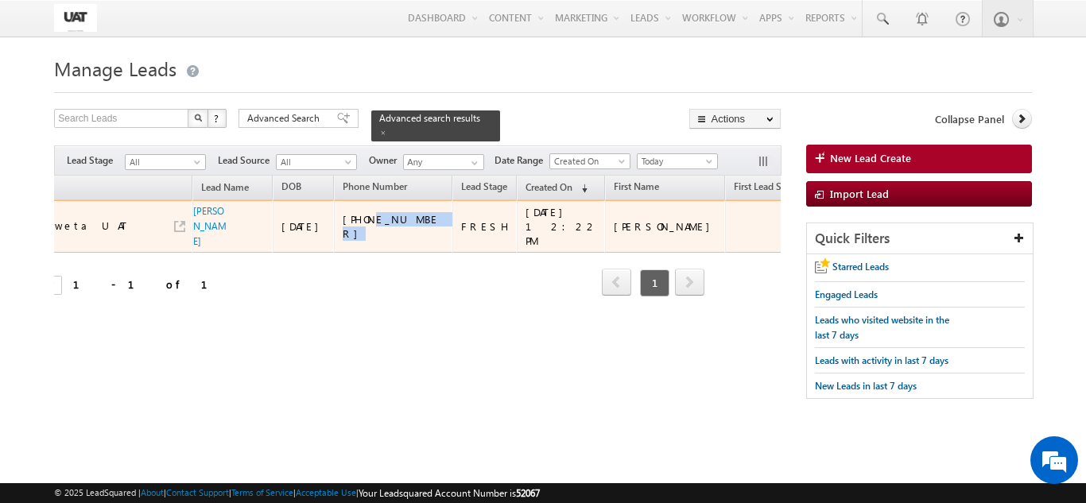
drag, startPoint x: 418, startPoint y: 219, endPoint x: 363, endPoint y: 209, distance: 55.7
click at [363, 212] on div "+91-9879877777" at bounding box center [394, 226] width 103 height 29
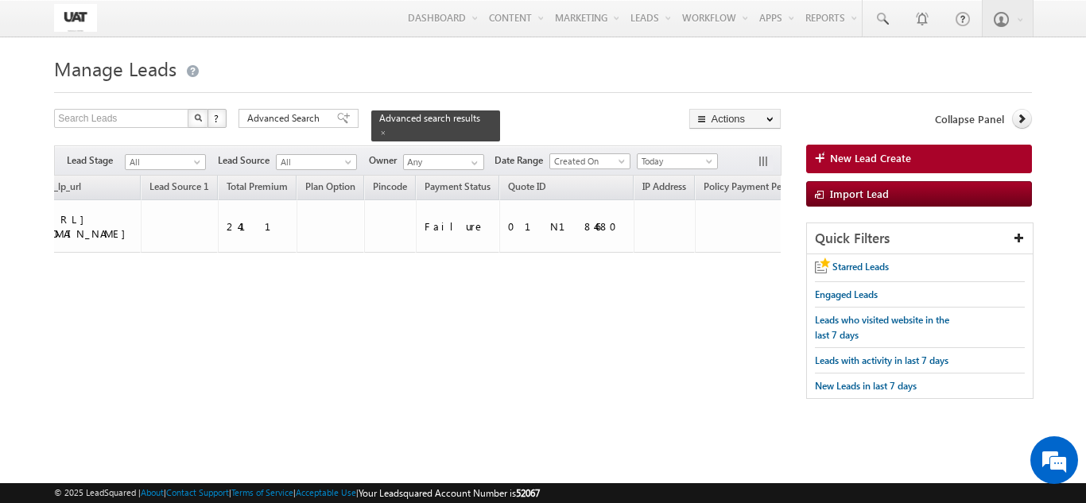
scroll to position [0, 2138]
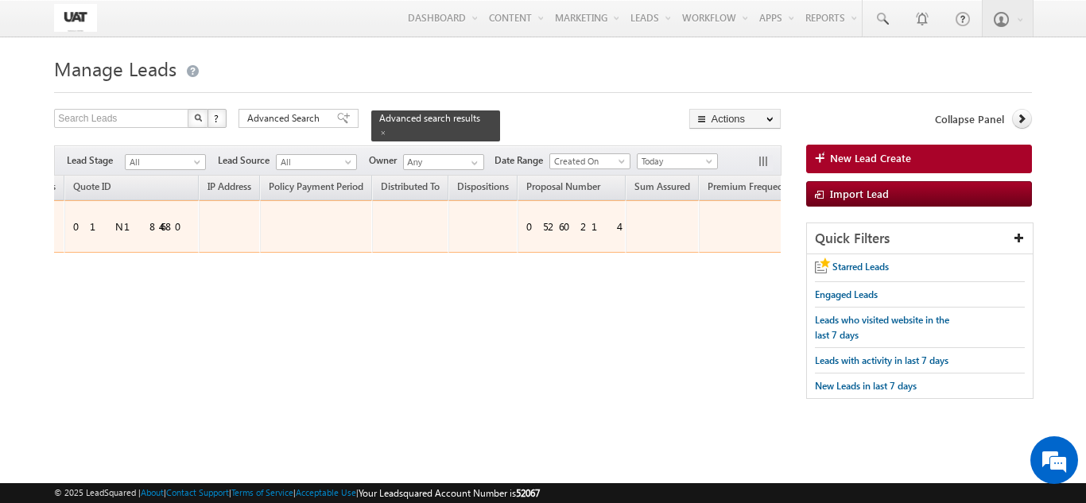
click at [526, 219] on div "05260214" at bounding box center [572, 226] width 92 height 14
copy div "05260214"
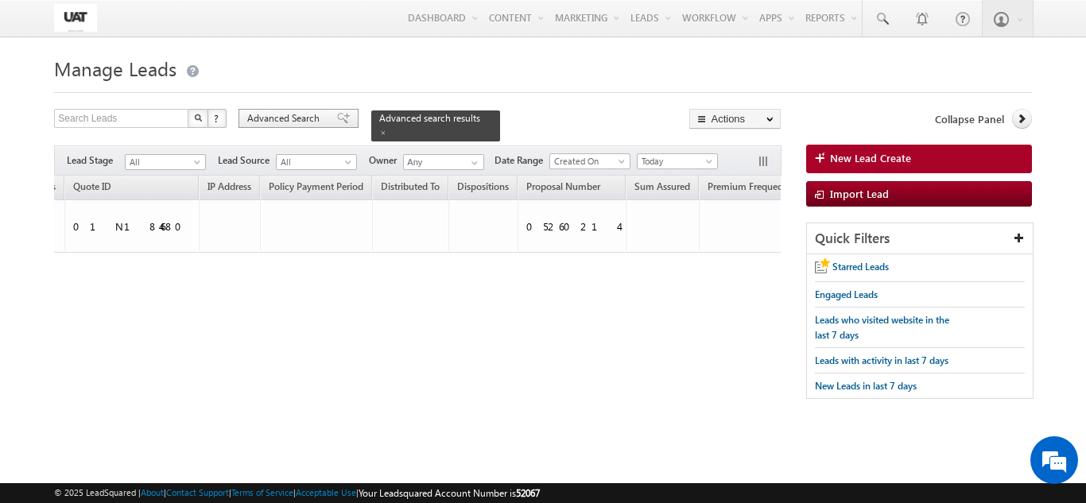
click at [320, 115] on span "Advanced Search" at bounding box center [285, 118] width 77 height 14
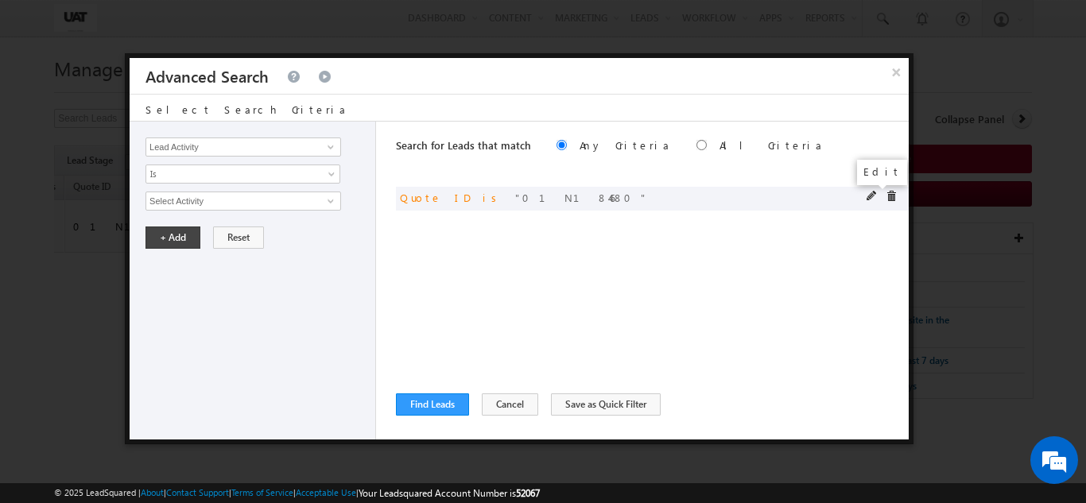
click at [875, 194] on span at bounding box center [872, 196] width 11 height 11
drag, startPoint x: 223, startPoint y: 195, endPoint x: 86, endPoint y: 200, distance: 137.6
click at [86, 200] on body "Menu Shweta UAT shwet a.uat @kota k.com" at bounding box center [543, 224] width 1086 height 449
paste input "3"
type input "01N184683"
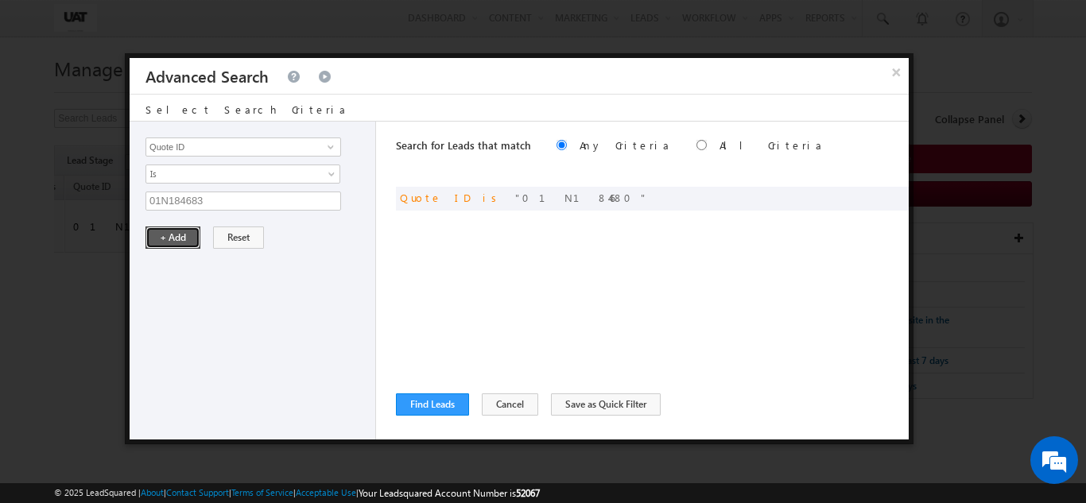
click at [189, 239] on button "+ Add" at bounding box center [172, 238] width 55 height 22
click at [442, 410] on button "Find Leads" at bounding box center [432, 405] width 73 height 22
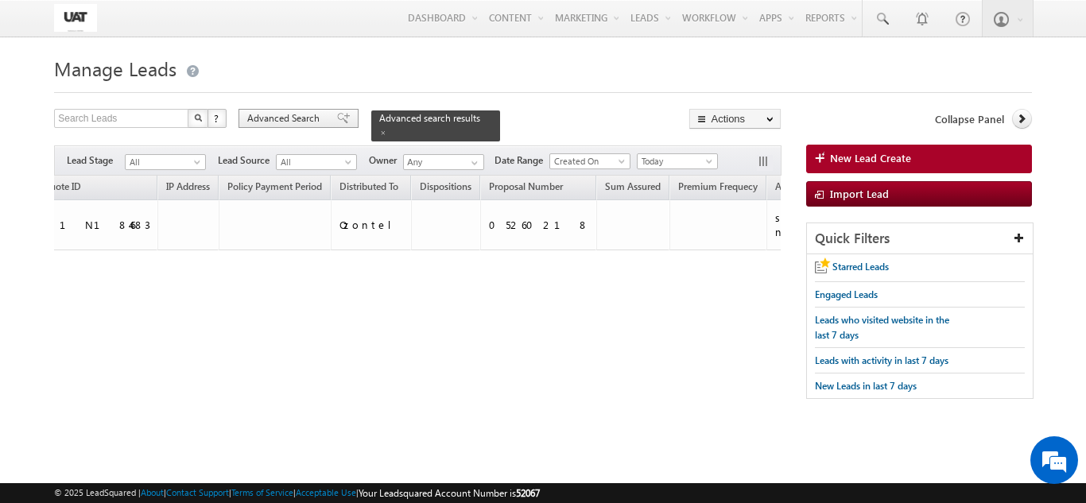
click at [291, 127] on div "Advanced Search" at bounding box center [299, 118] width 120 height 19
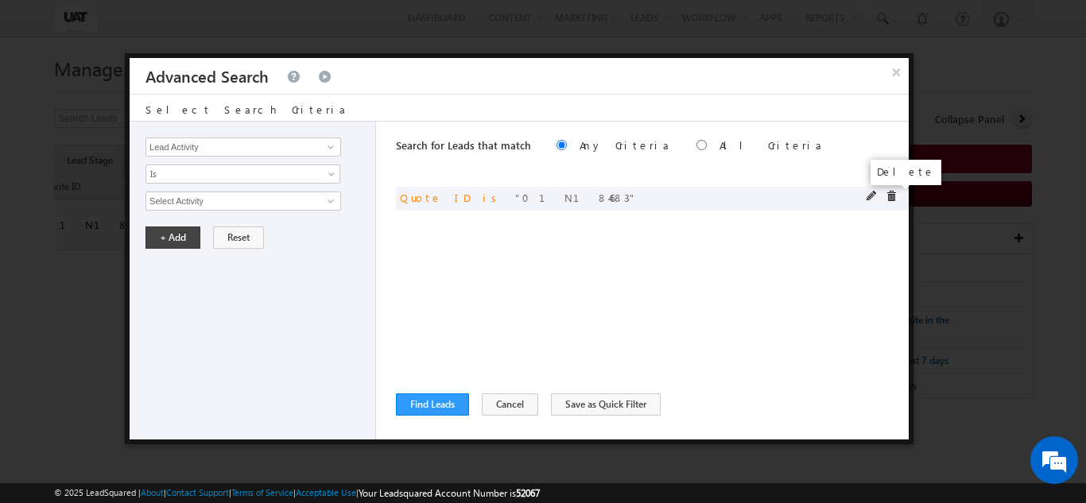
click at [893, 199] on span at bounding box center [891, 196] width 11 height 11
click at [332, 145] on span at bounding box center [330, 147] width 13 height 13
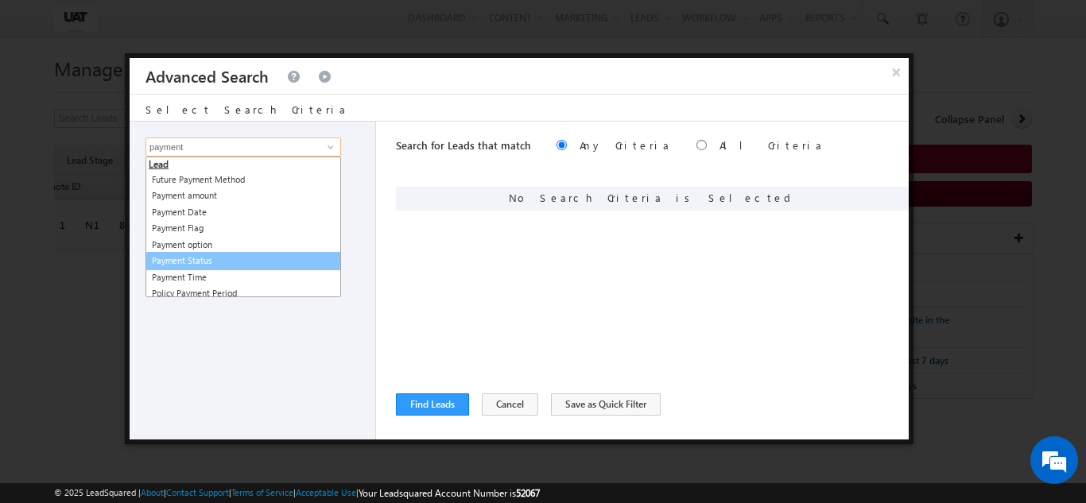
click at [183, 263] on link "Payment Status" at bounding box center [243, 261] width 196 height 18
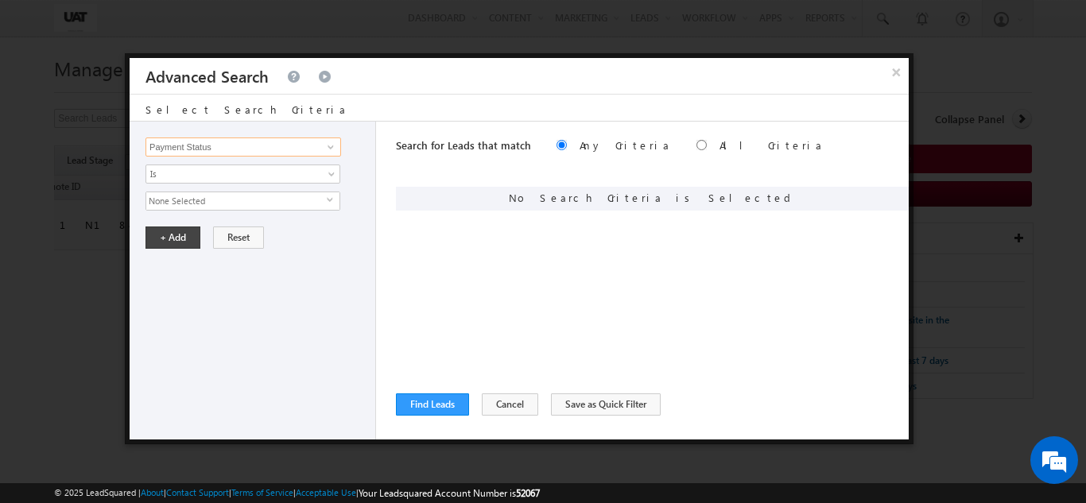
type input "Payment Status"
click at [200, 203] on span "None Selected" at bounding box center [236, 200] width 180 height 17
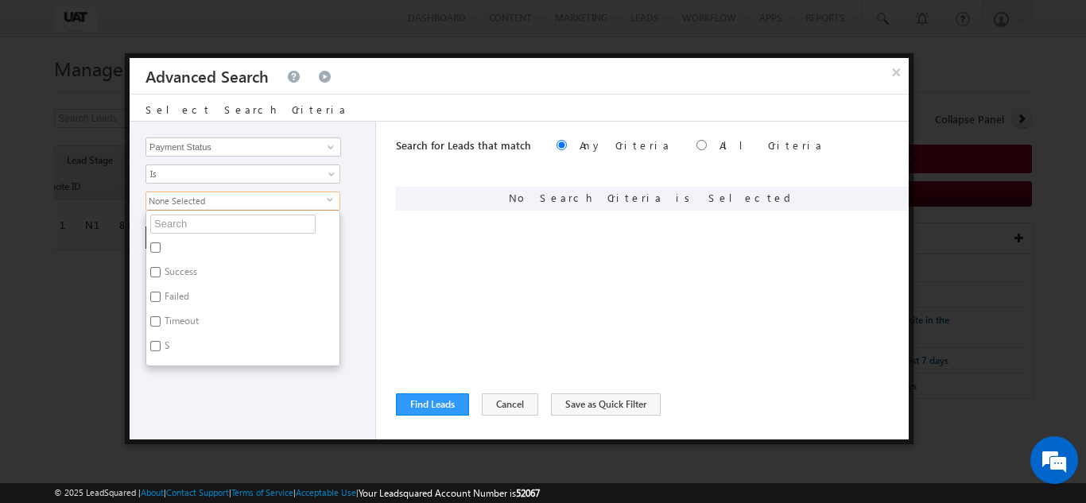
click at [179, 272] on label "Success" at bounding box center [179, 274] width 67 height 25
click at [161, 272] on input "Success" at bounding box center [155, 272] width 10 height 10
checkbox input "true"
click at [190, 362] on ul "Success Failed Timeout S I F Completed 1969-04-05 Done P '%20or%20''%3d' %2f %2…" at bounding box center [242, 288] width 195 height 157
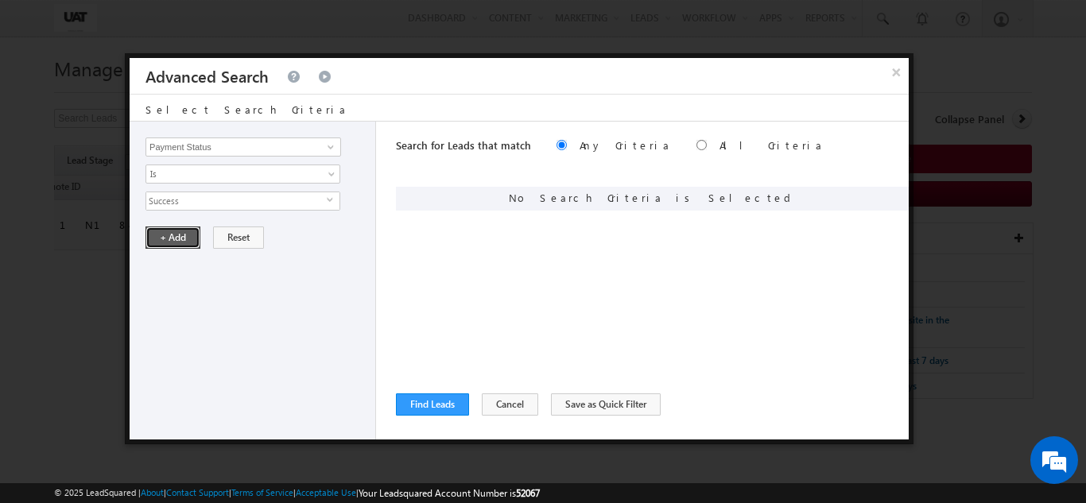
click at [173, 233] on button "+ Add" at bounding box center [172, 238] width 55 height 22
click at [440, 394] on button "Find Leads" at bounding box center [432, 405] width 73 height 22
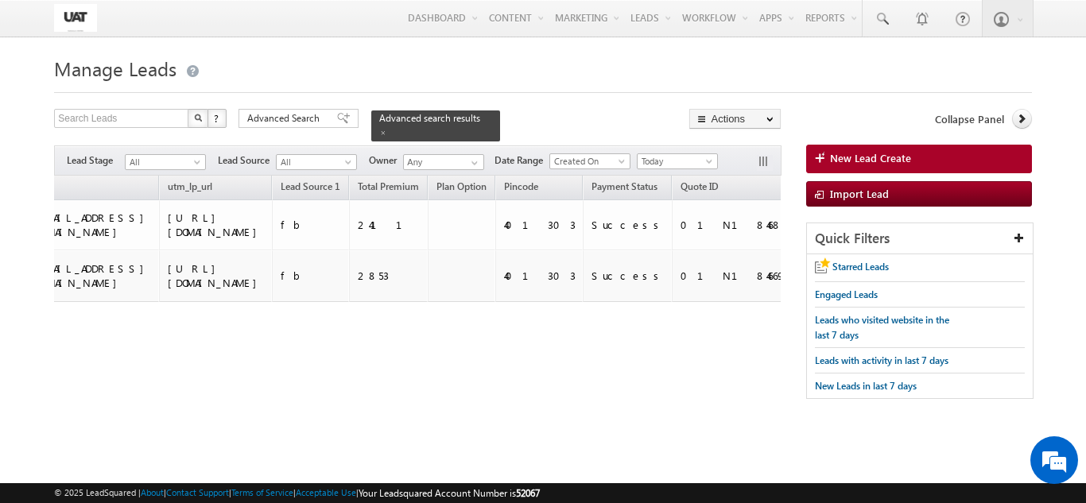
scroll to position [0, 1549]
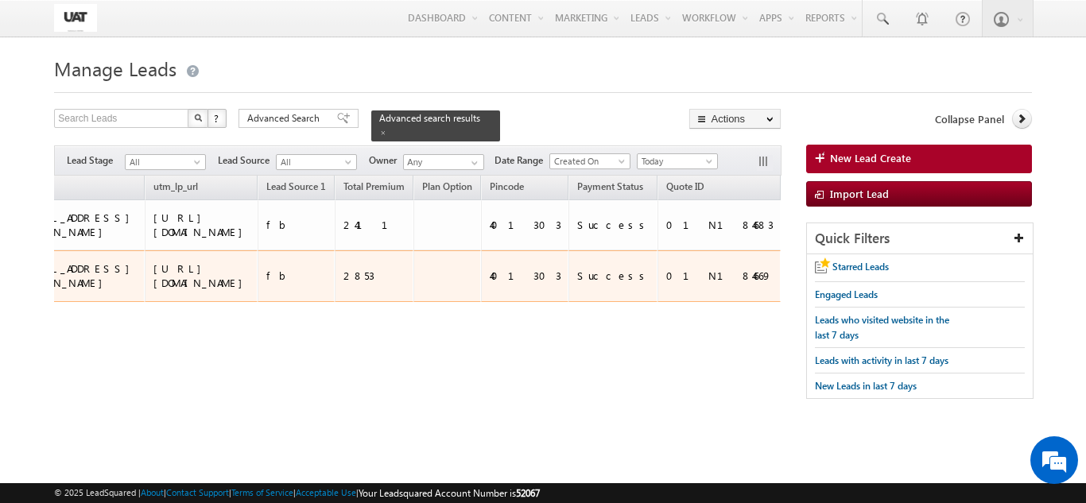
click at [666, 283] on div "01N184669" at bounding box center [719, 276] width 107 height 14
copy div "01N184669"
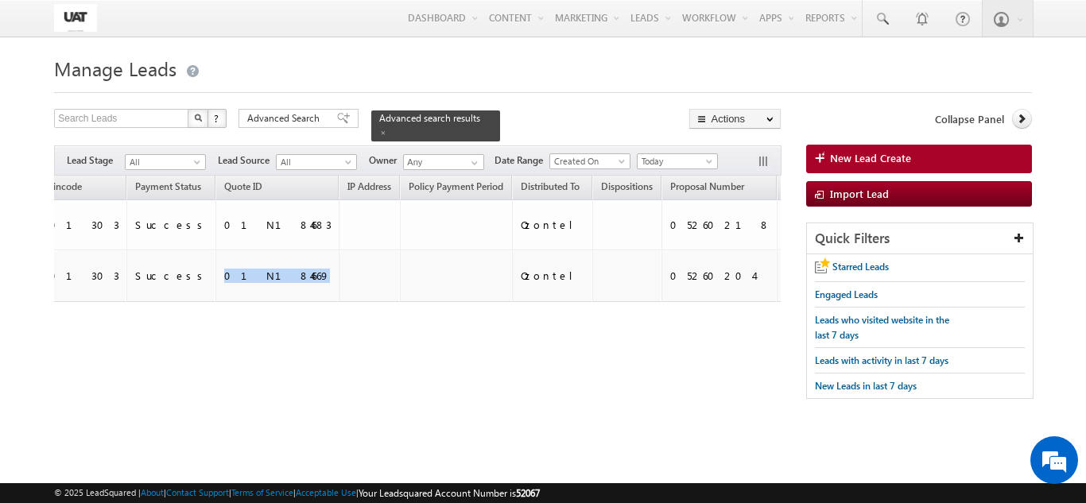
scroll to position [0, 2004]
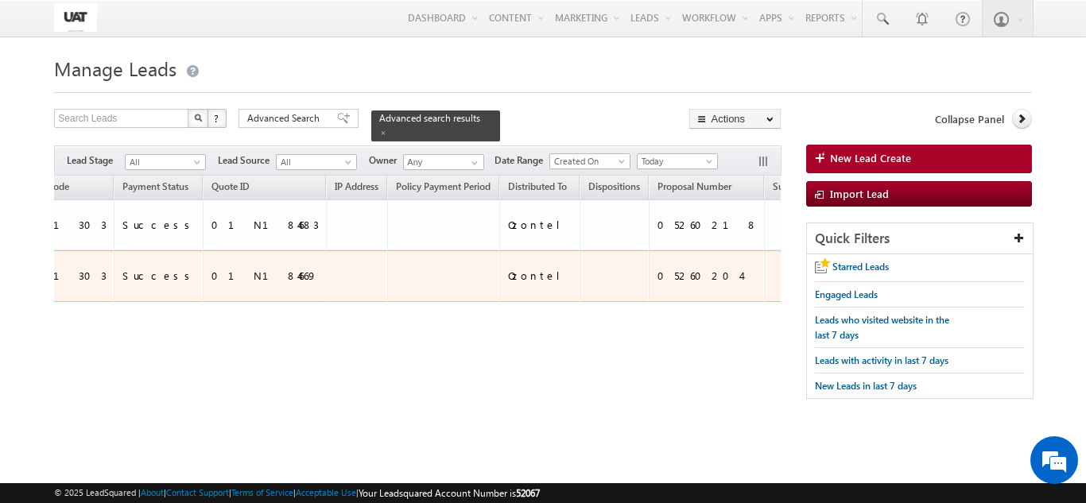
click at [658, 281] on div "05260204" at bounding box center [708, 276] width 100 height 14
click at [658, 283] on div "05260204" at bounding box center [708, 276] width 100 height 14
copy div "05260204"
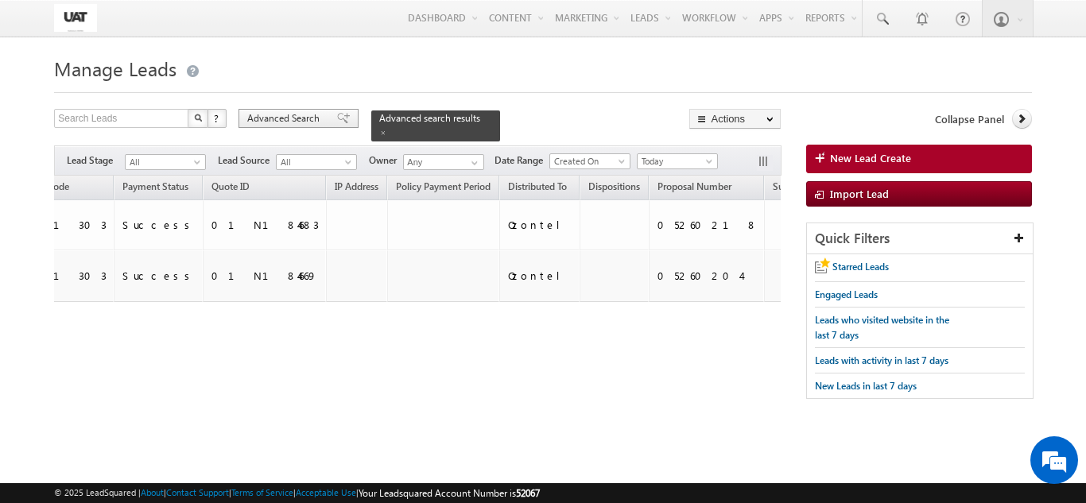
click at [312, 122] on span "Advanced Search" at bounding box center [285, 118] width 77 height 14
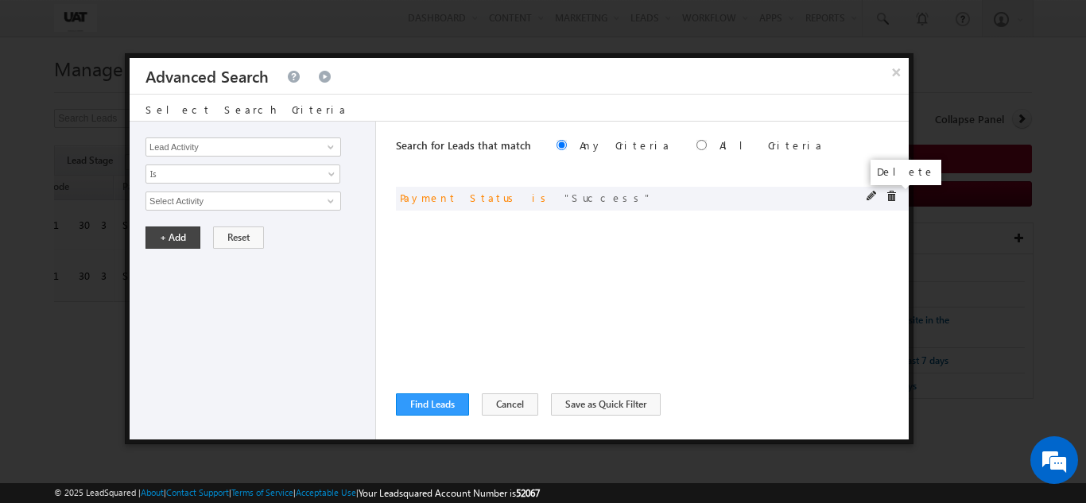
click at [892, 198] on span at bounding box center [891, 196] width 11 height 11
click at [530, 405] on div "Find Leads ReLoad Cancel Save as Quick Filter {"GrpConOp":"And","Conditions":[{…" at bounding box center [652, 405] width 513 height 22
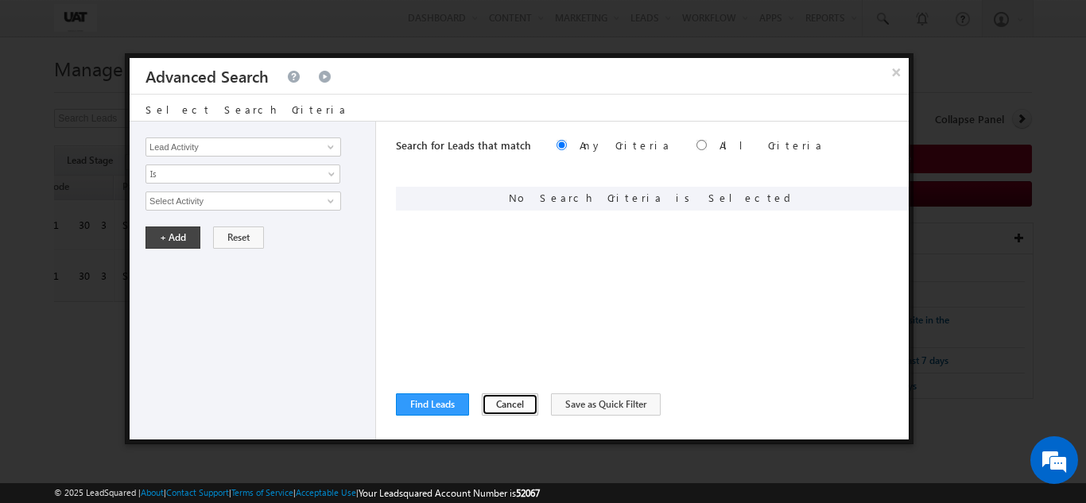
click at [498, 403] on button "Cancel" at bounding box center [510, 405] width 56 height 22
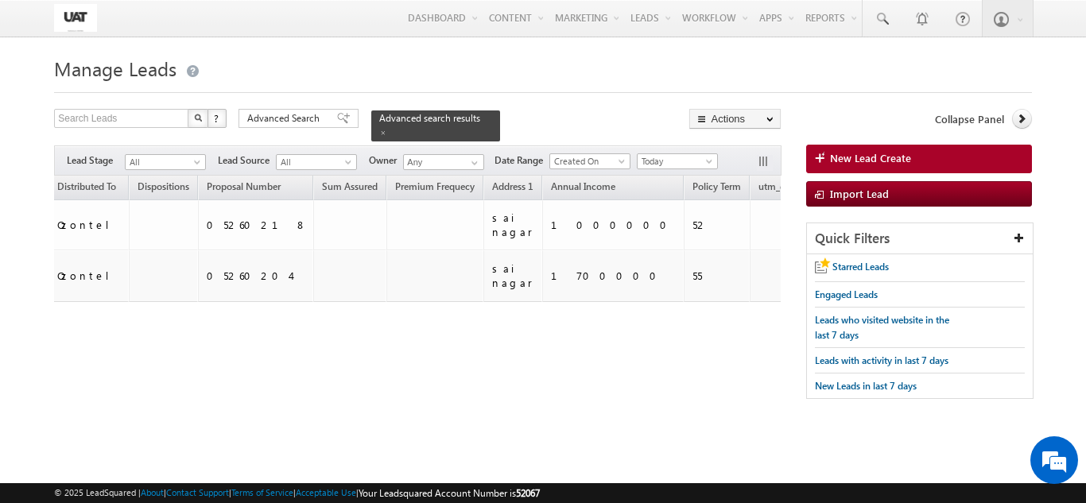
scroll to position [0, 2459]
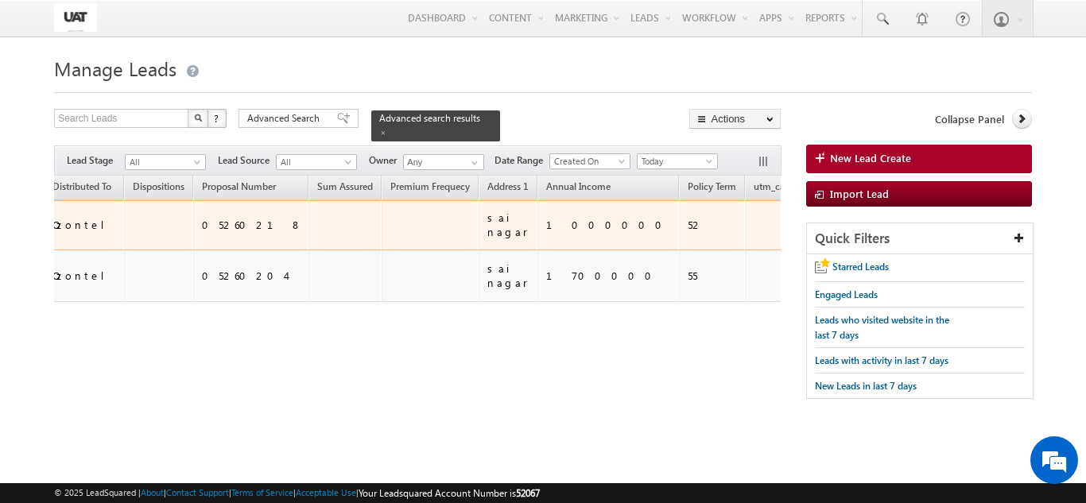
click at [202, 223] on div "05260218" at bounding box center [252, 225] width 100 height 14
copy div "05260218"
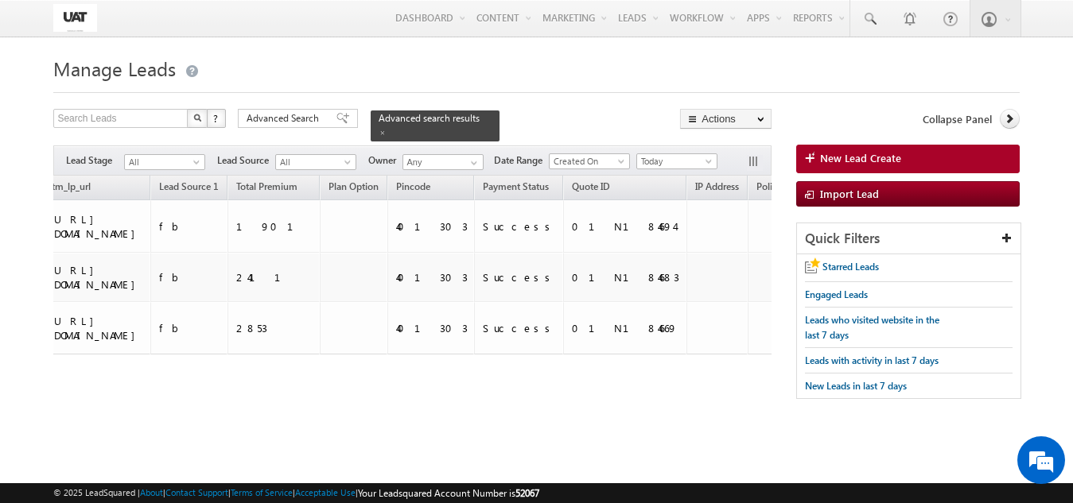
scroll to position [0, 1665]
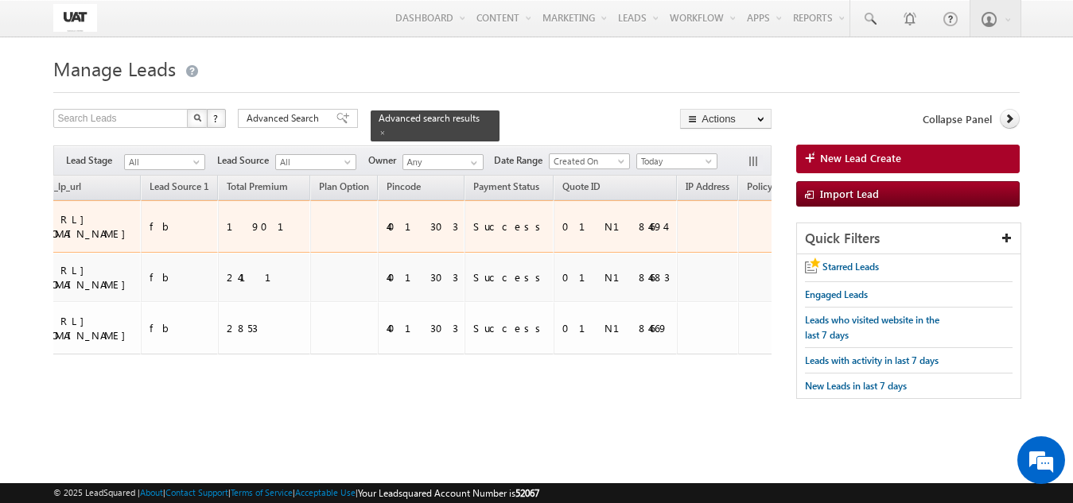
click at [562, 223] on div "01N184694" at bounding box center [615, 226] width 107 height 14
copy div "01N184694"
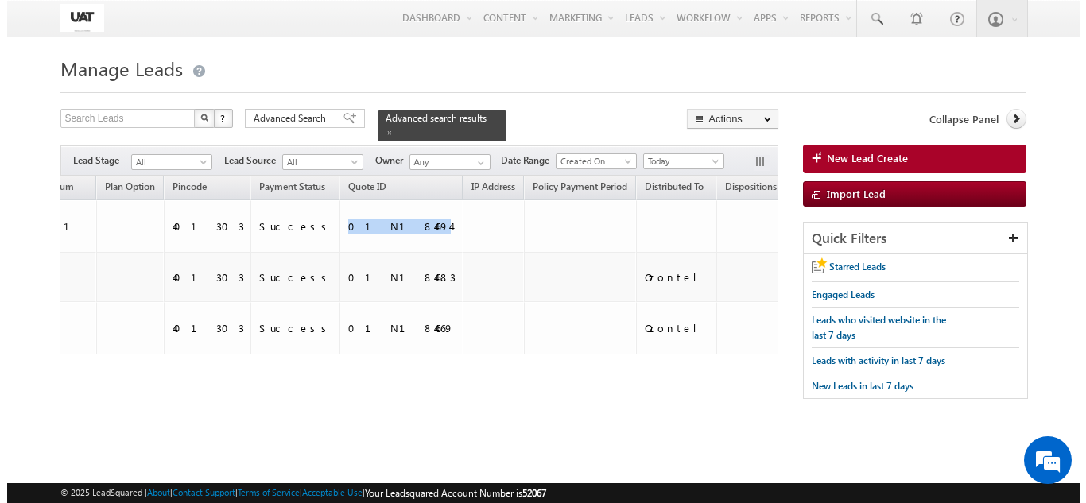
scroll to position [0, 1914]
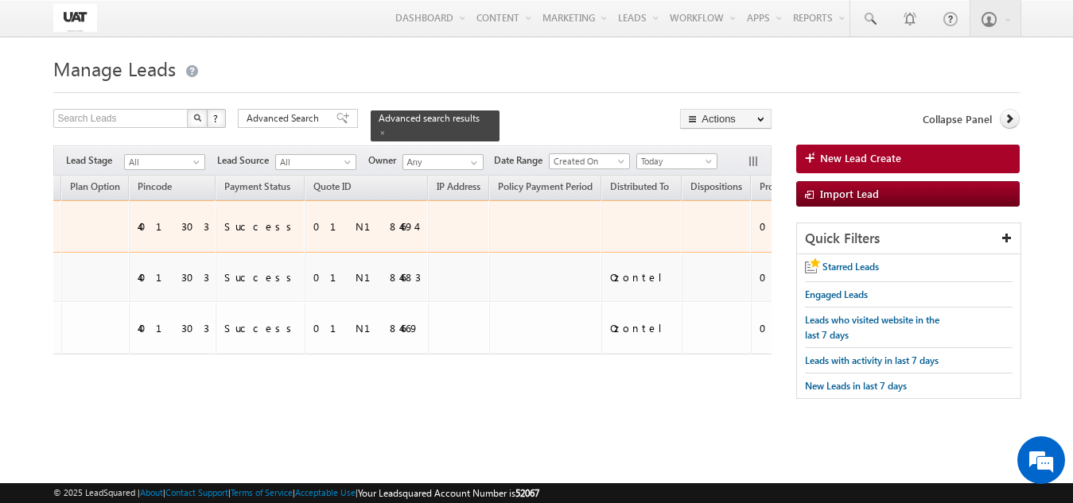
click at [759, 227] on div "05260229" at bounding box center [809, 226] width 100 height 14
copy div "05260229"
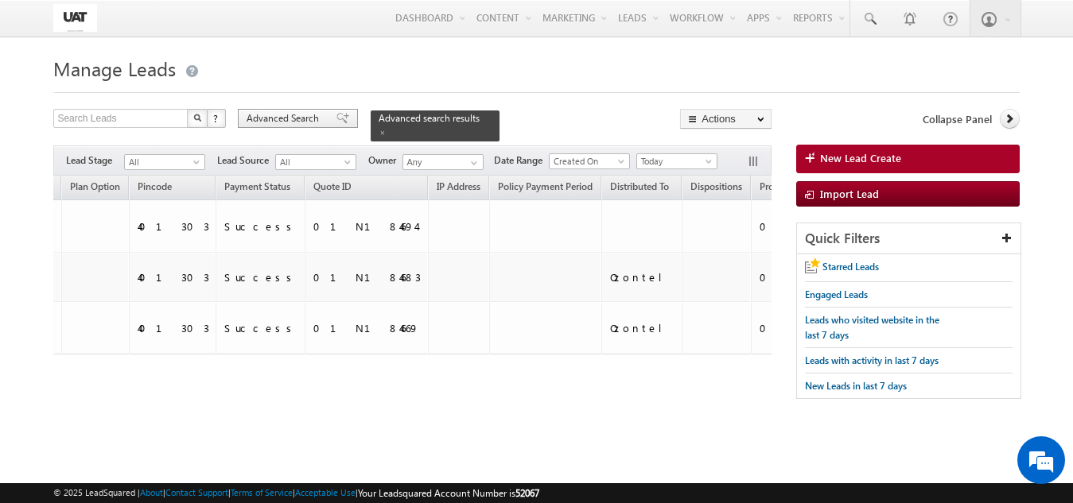
click at [320, 125] on span "Advanced Search" at bounding box center [284, 118] width 77 height 14
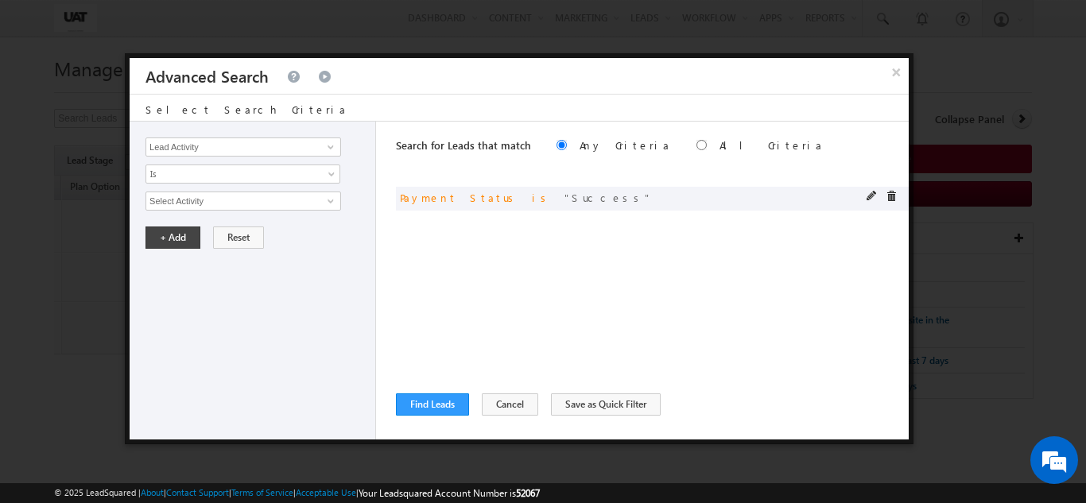
click at [898, 192] on div at bounding box center [886, 198] width 38 height 14
click at [894, 193] on span at bounding box center [891, 196] width 11 height 11
click at [305, 149] on input "Lead Activity" at bounding box center [243, 147] width 196 height 19
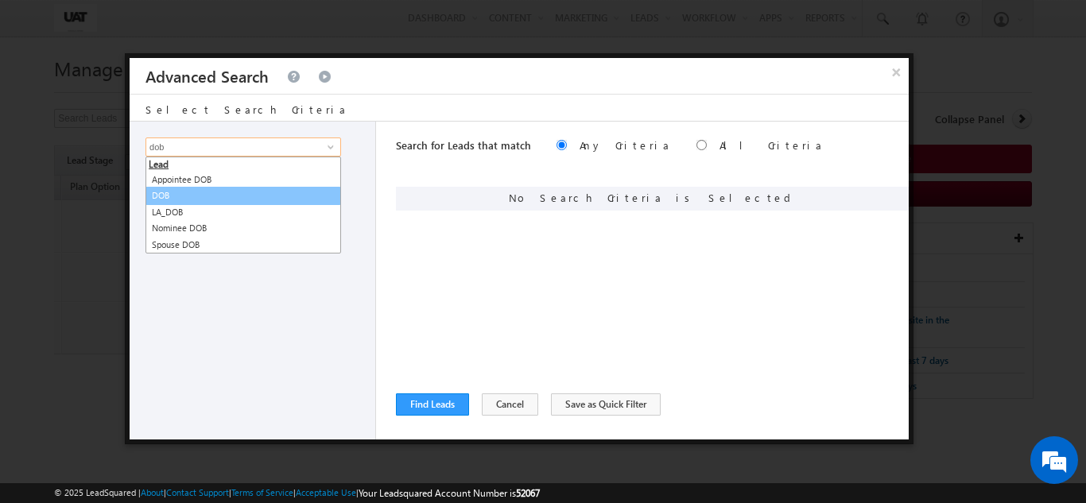
click at [187, 197] on link "DOB" at bounding box center [243, 196] width 196 height 18
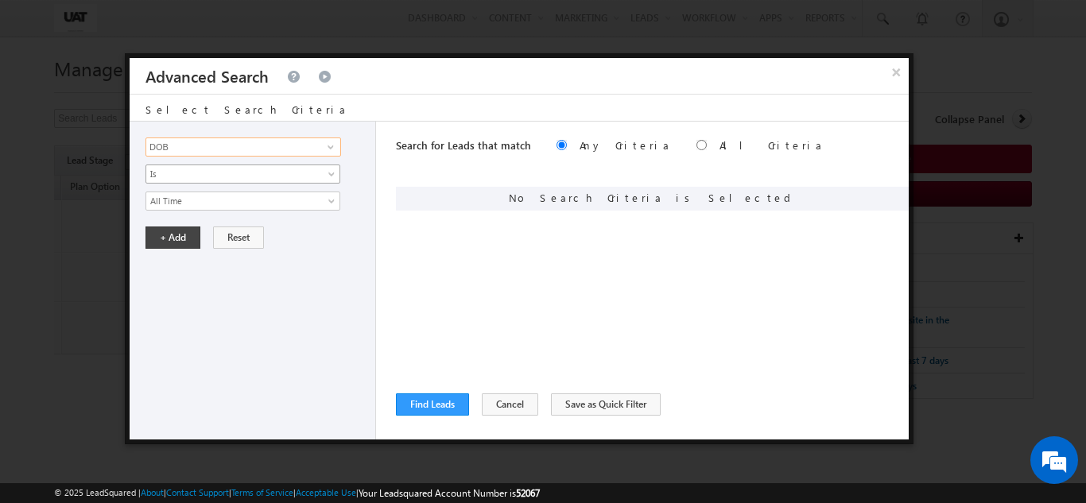
type input "DOB"
click at [179, 177] on span "Is" at bounding box center [232, 174] width 173 height 14
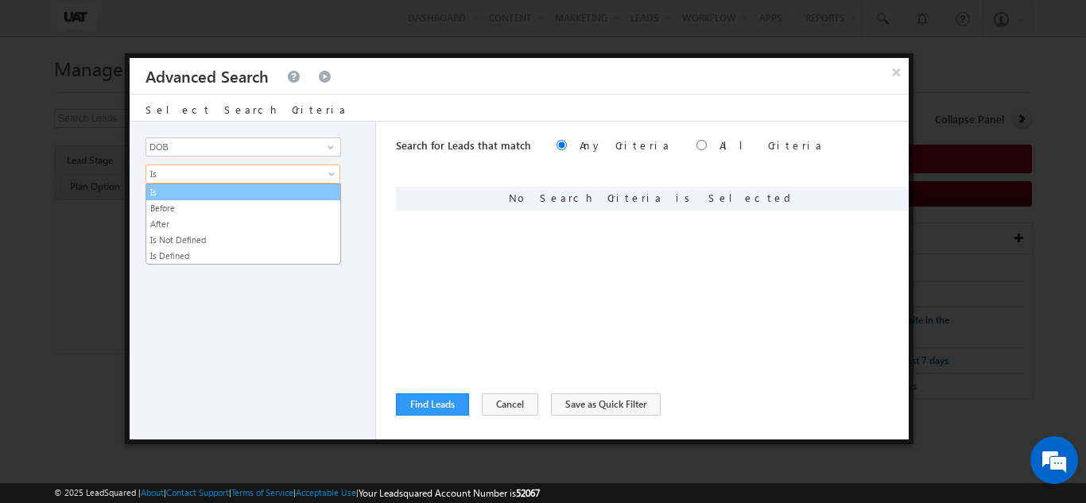
click at [175, 190] on link "Is" at bounding box center [243, 192] width 194 height 14
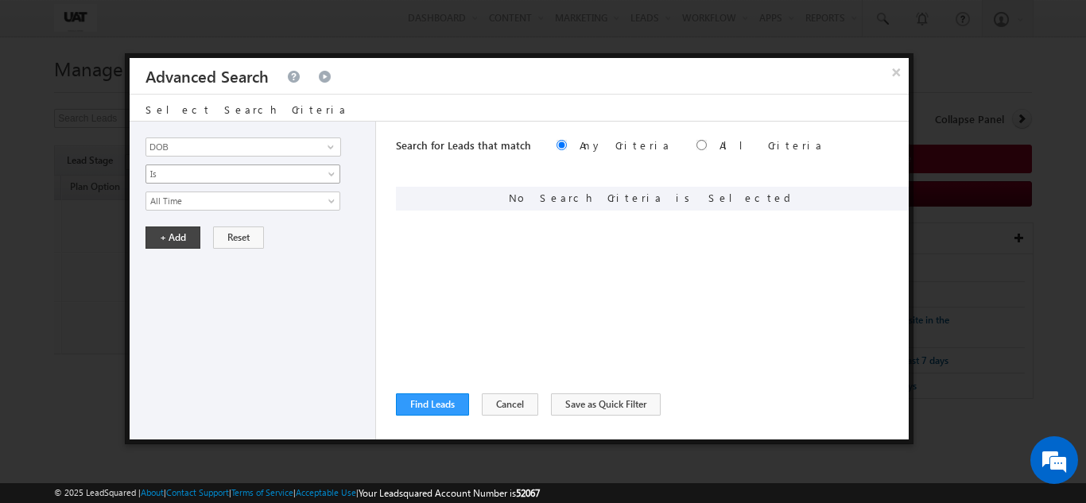
click at [187, 172] on span "Is" at bounding box center [232, 174] width 173 height 14
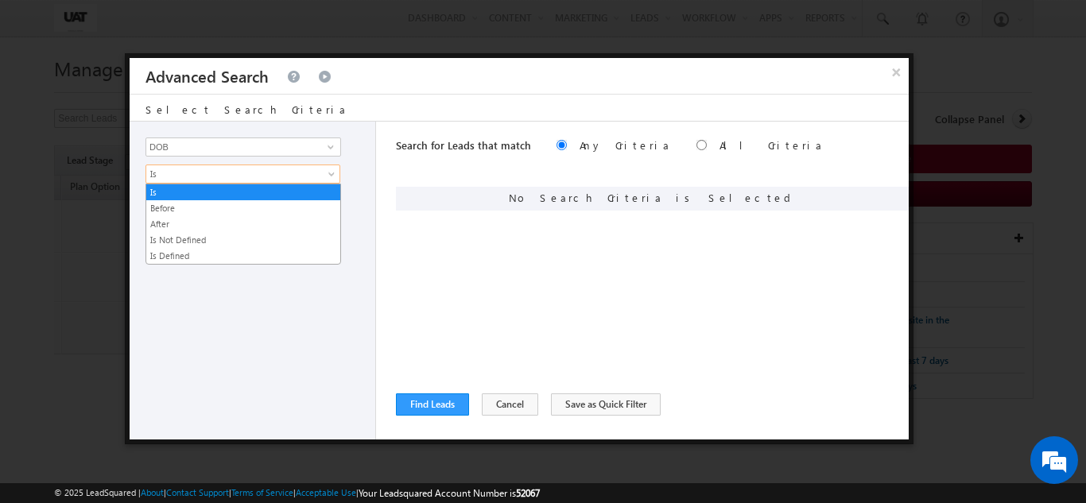
click at [187, 172] on span "Is" at bounding box center [232, 174] width 173 height 14
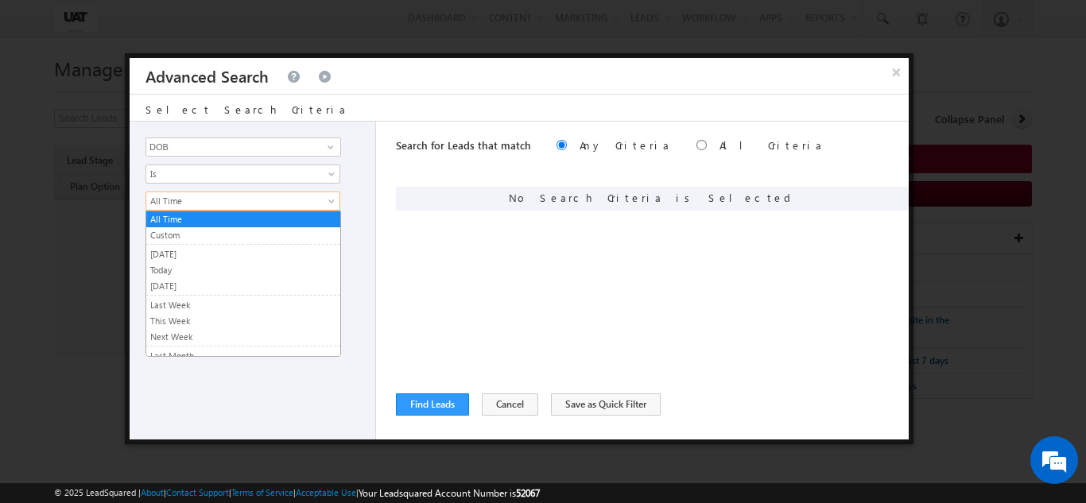
click at [184, 202] on span "All Time" at bounding box center [232, 201] width 173 height 14
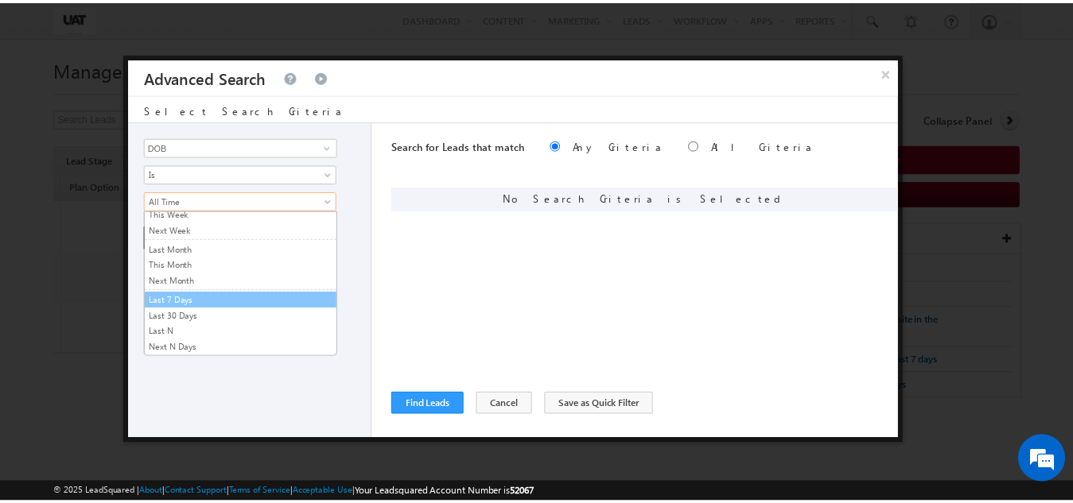
scroll to position [0, 0]
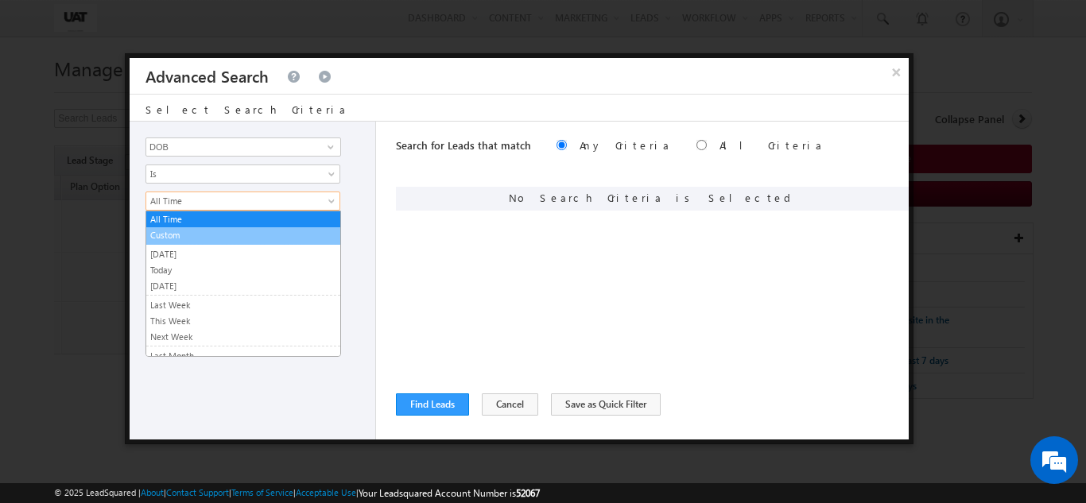
click at [180, 237] on link "Custom" at bounding box center [243, 235] width 194 height 14
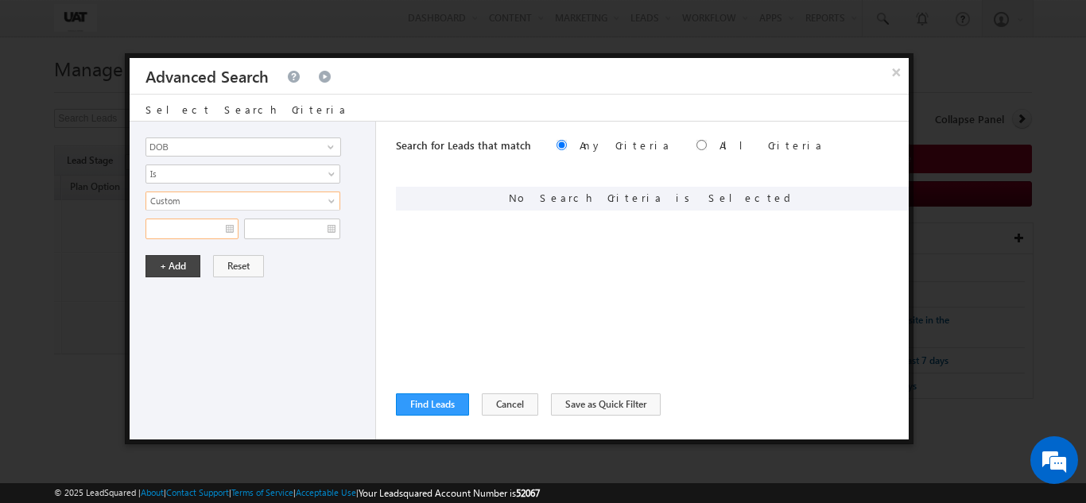
click at [177, 227] on input "text" at bounding box center [191, 229] width 93 height 21
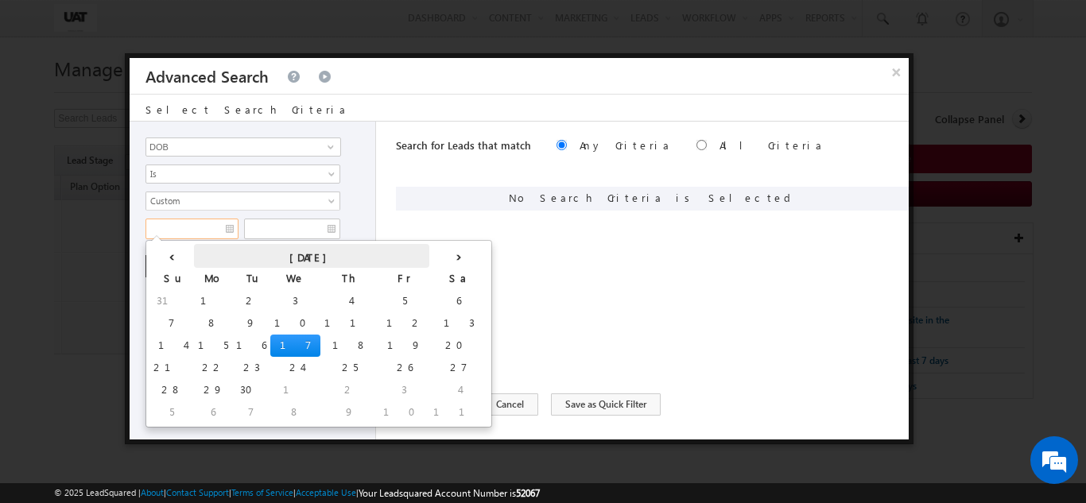
click at [222, 249] on th "[DATE]" at bounding box center [311, 256] width 235 height 24
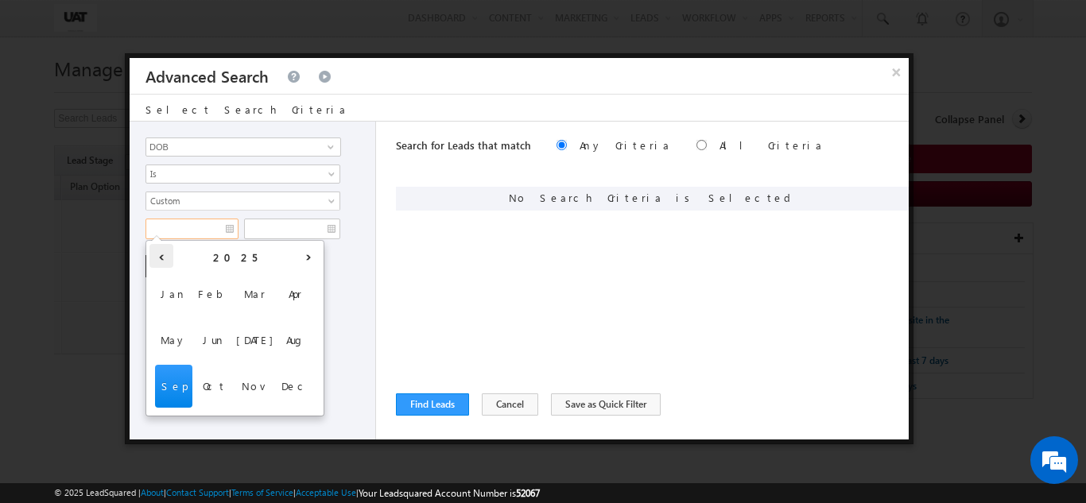
click at [165, 250] on th "‹" at bounding box center [161, 256] width 24 height 24
click at [231, 251] on th "2024" at bounding box center [234, 256] width 123 height 24
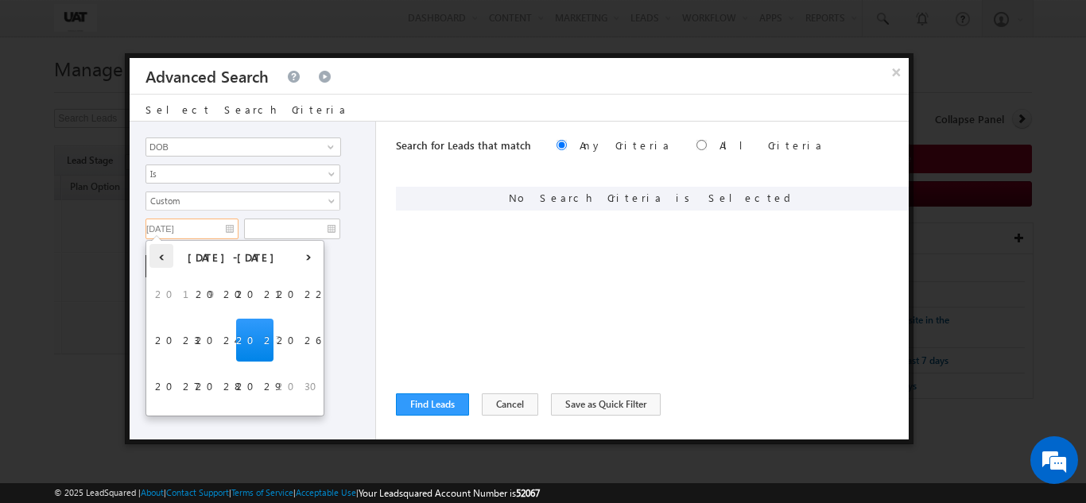
click at [155, 255] on th "‹" at bounding box center [161, 256] width 24 height 24
click at [161, 255] on th "‹" at bounding box center [161, 256] width 24 height 24
click at [159, 258] on th "‹" at bounding box center [161, 256] width 24 height 24
click at [219, 291] on span "1990" at bounding box center [214, 294] width 37 height 43
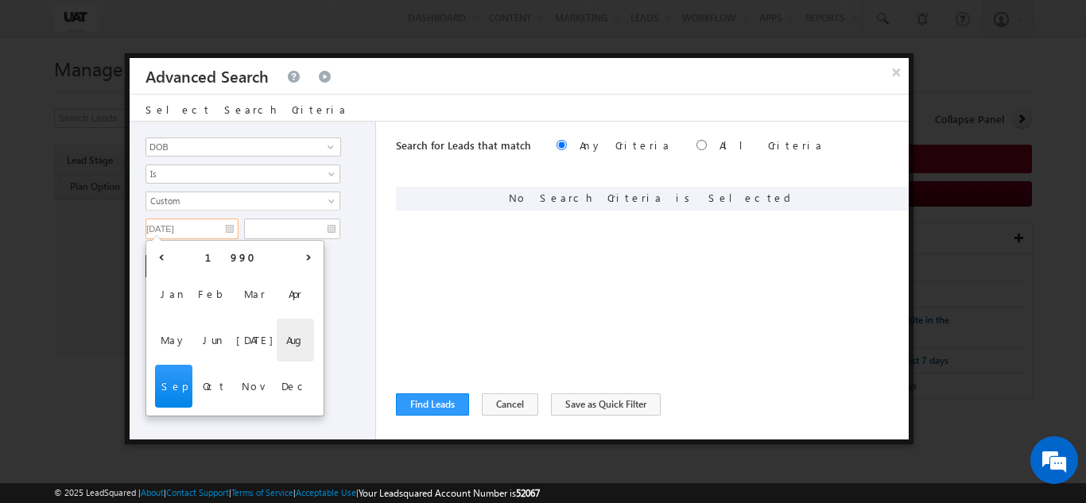
click at [295, 338] on span "Aug" at bounding box center [295, 340] width 37 height 43
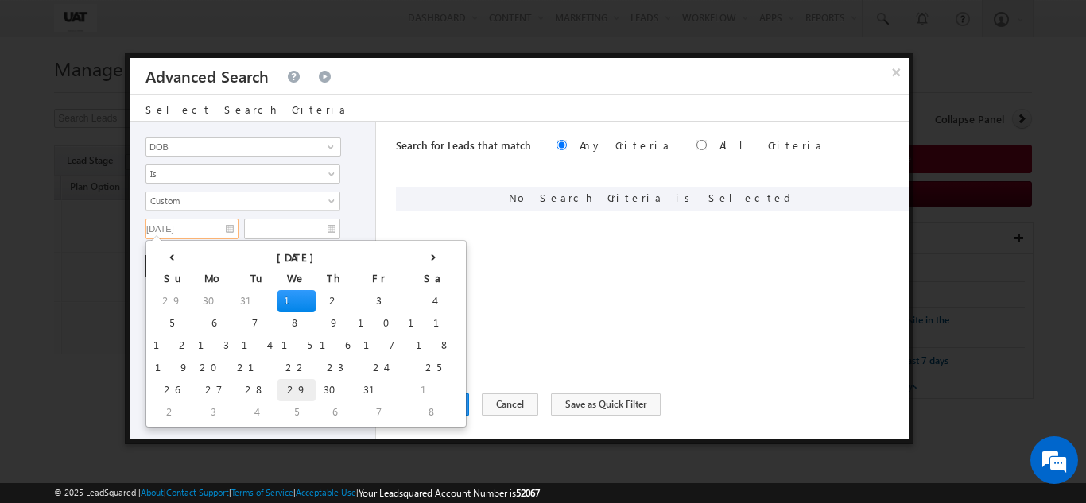
click at [277, 382] on td "29" at bounding box center [296, 390] width 38 height 22
type input "[DATE]"
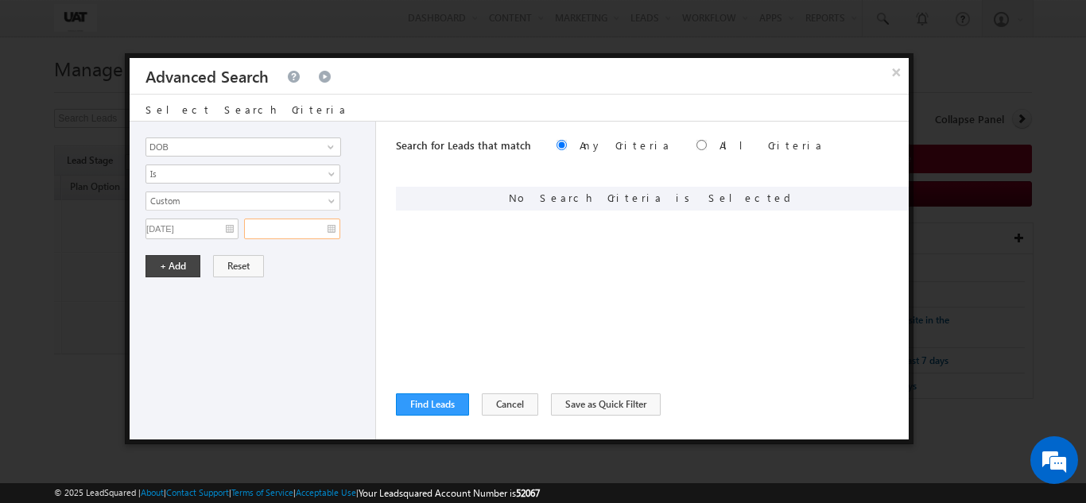
click at [299, 224] on input "text" at bounding box center [292, 229] width 96 height 21
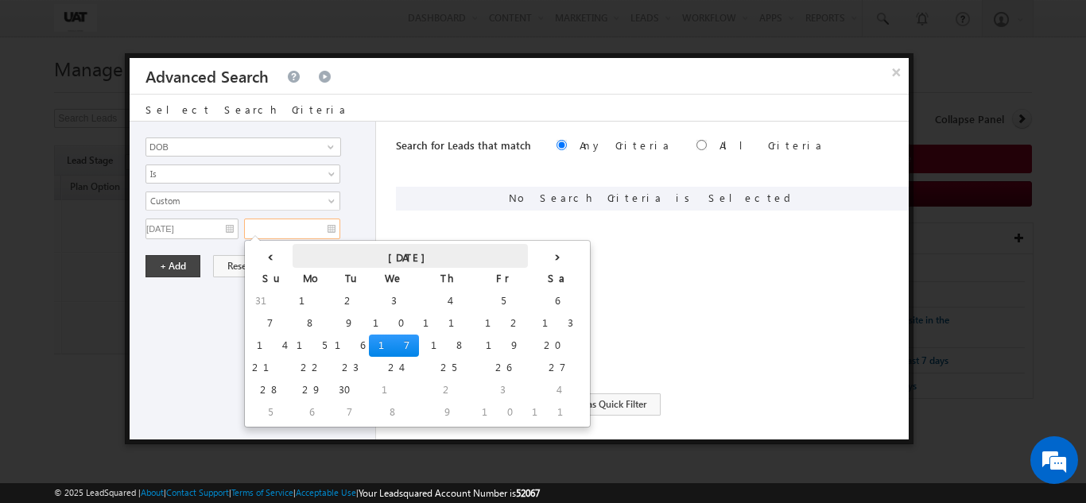
click at [336, 263] on th "[DATE]" at bounding box center [410, 256] width 235 height 24
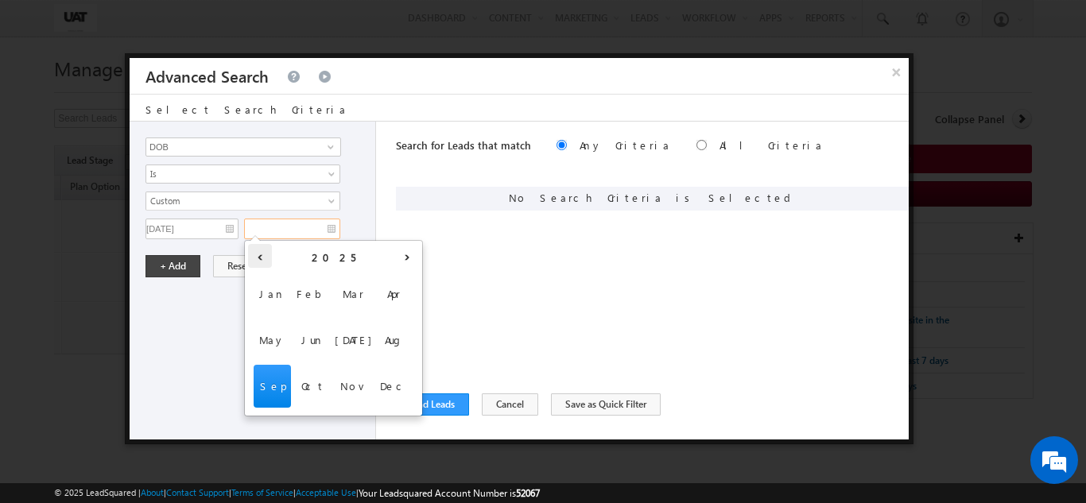
click at [256, 258] on th "‹" at bounding box center [260, 256] width 24 height 24
click at [345, 252] on th "2023" at bounding box center [333, 256] width 123 height 24
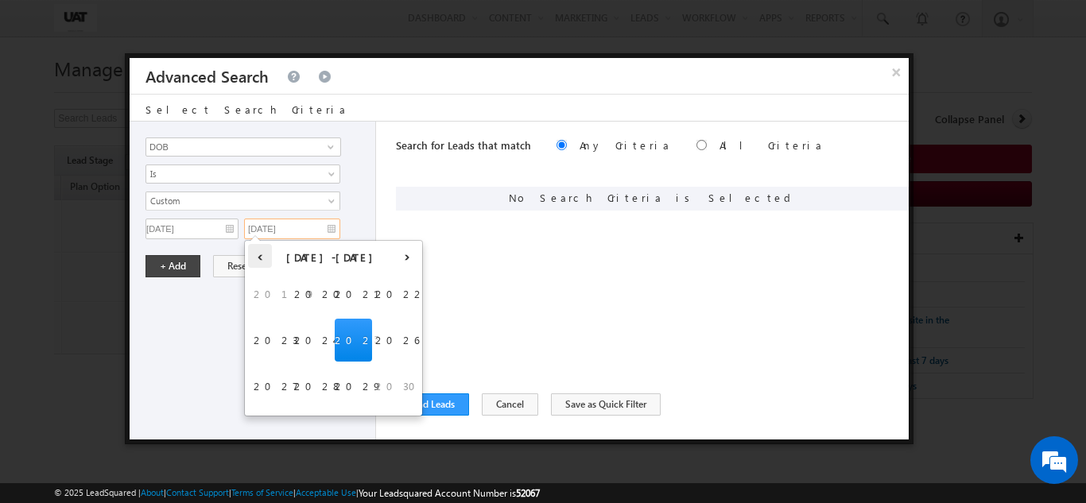
click at [263, 258] on th "‹" at bounding box center [260, 256] width 24 height 24
click at [319, 288] on span "1990" at bounding box center [312, 294] width 37 height 43
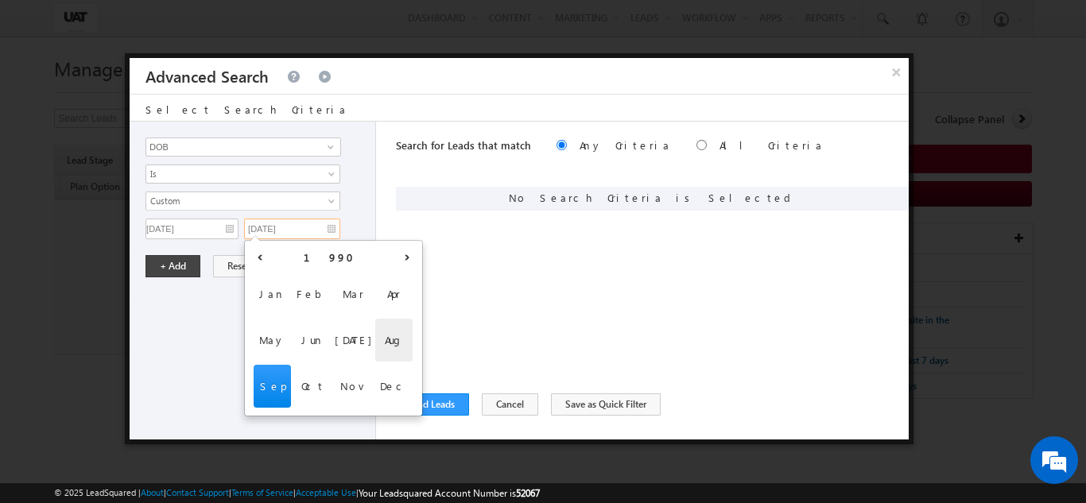
click at [390, 343] on span "Aug" at bounding box center [393, 340] width 37 height 43
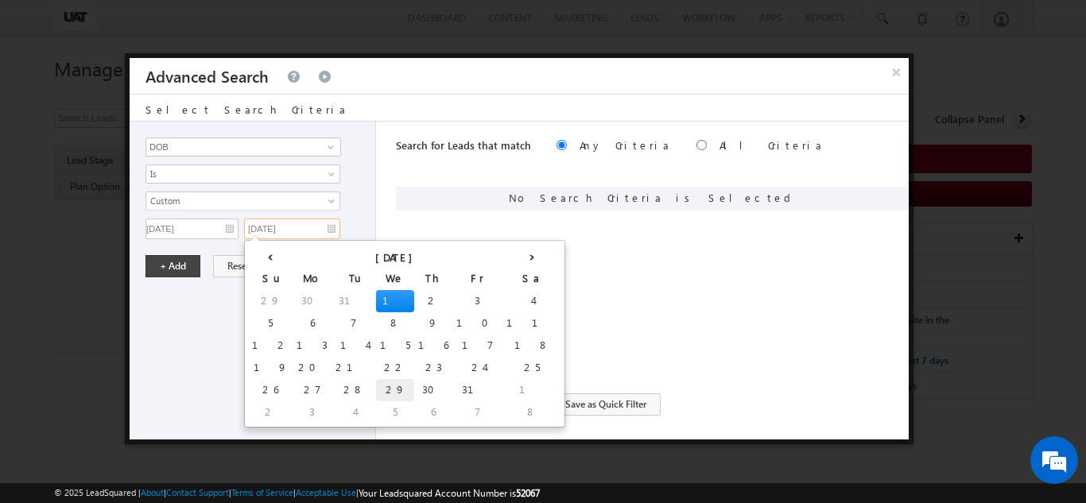
click at [376, 390] on td "29" at bounding box center [395, 390] width 38 height 22
type input "[DATE]"
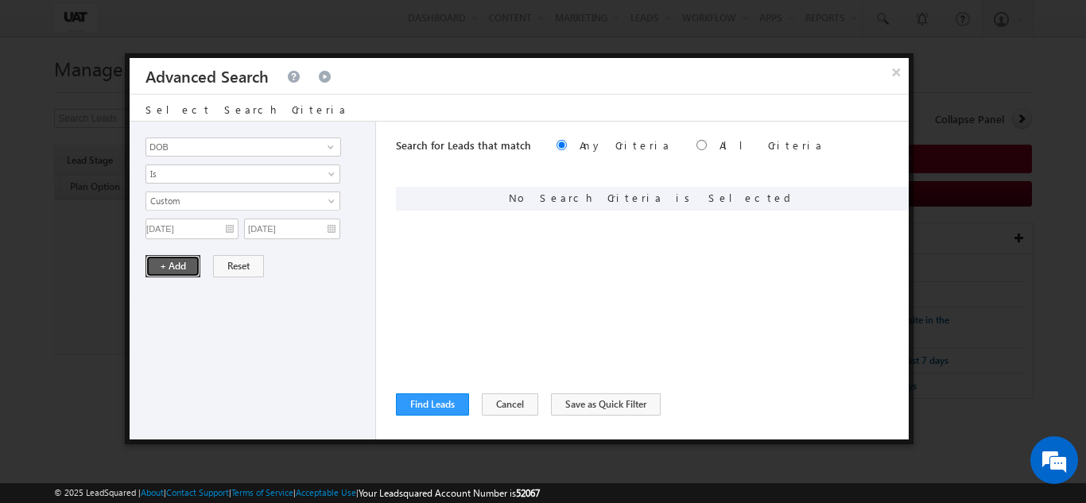
click at [188, 268] on button "+ Add" at bounding box center [172, 266] width 55 height 22
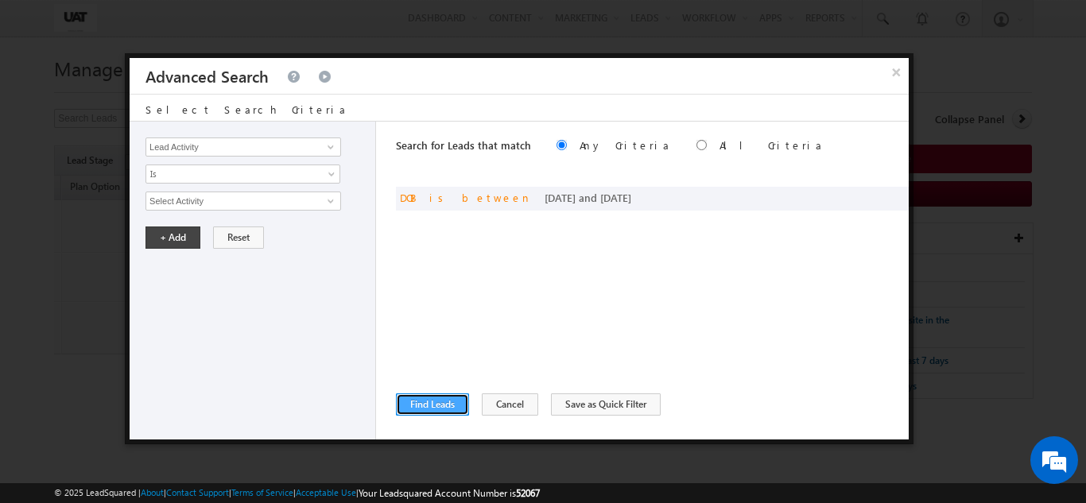
click at [443, 408] on button "Find Leads" at bounding box center [432, 405] width 73 height 22
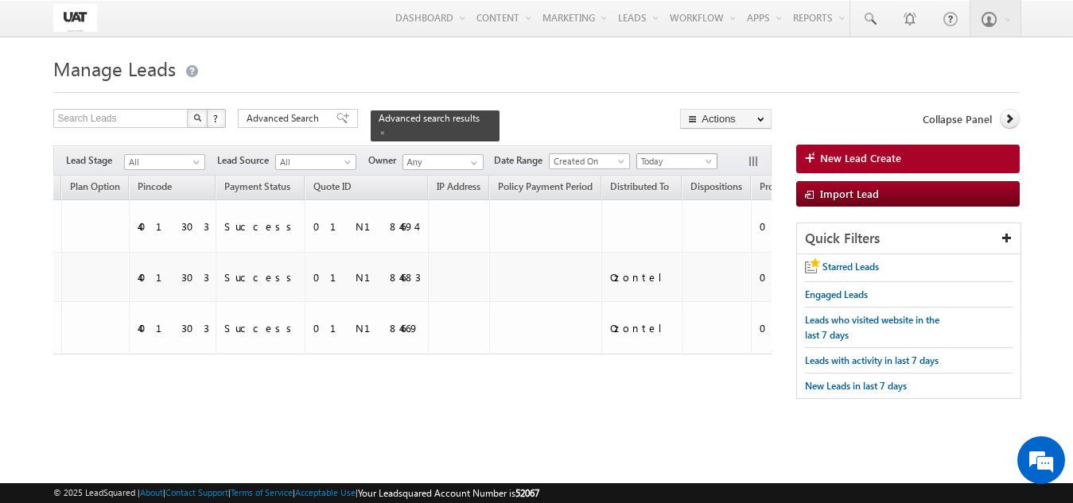
click at [658, 154] on span "Today" at bounding box center [675, 161] width 76 height 14
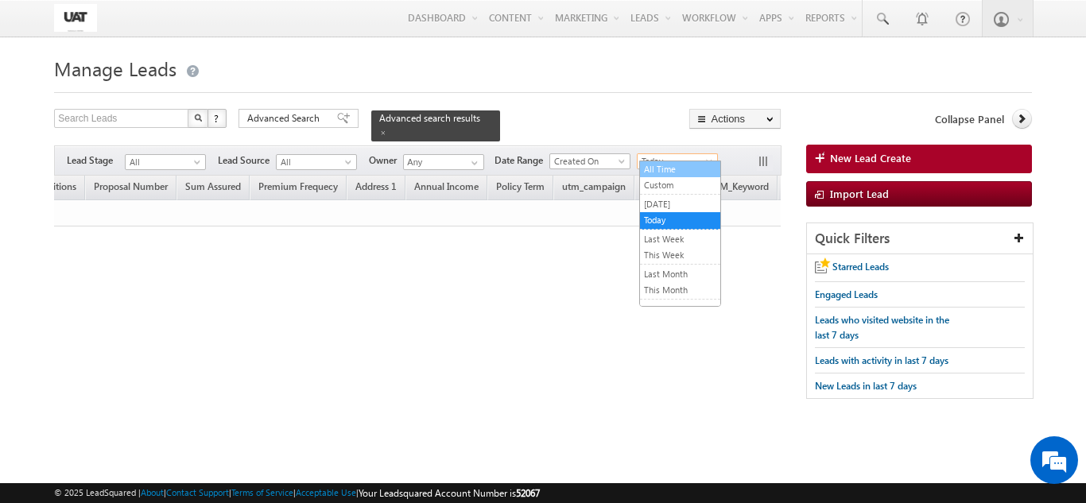
click at [661, 168] on link "All Time" at bounding box center [680, 169] width 80 height 14
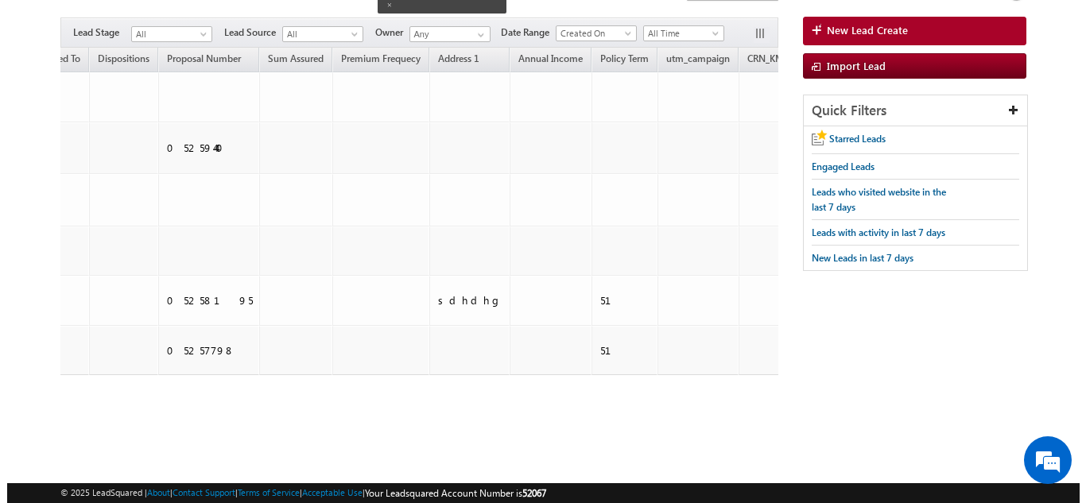
scroll to position [0, 3226]
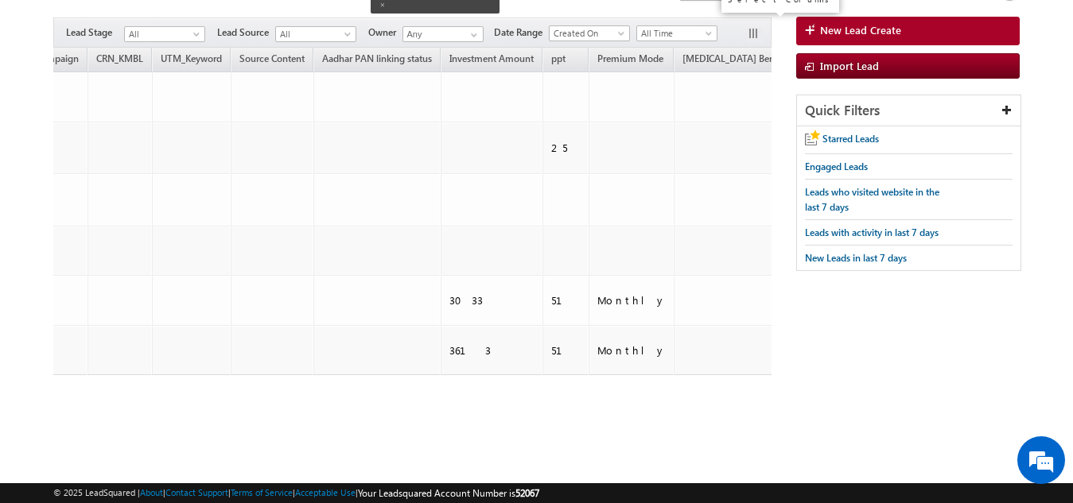
click at [752, 27] on button "button" at bounding box center [755, 35] width 16 height 16
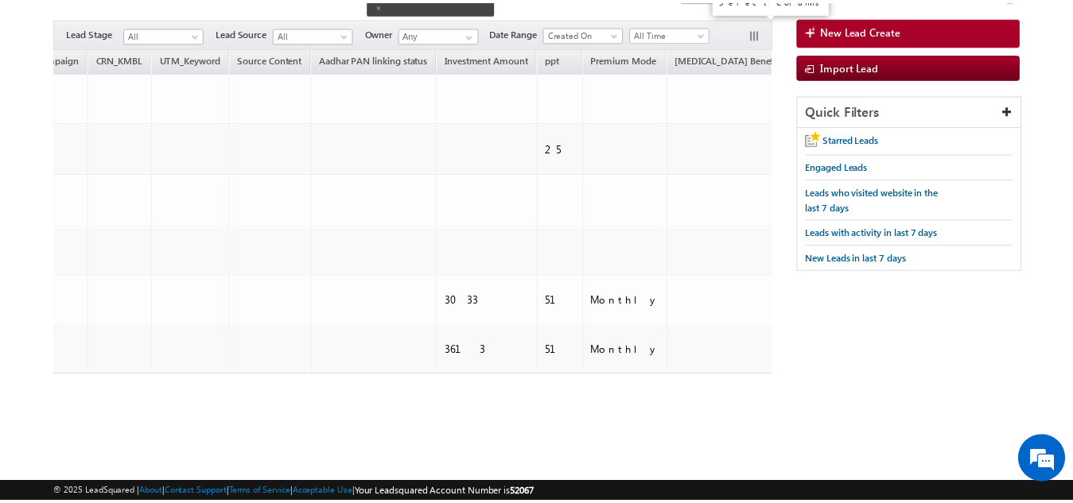
scroll to position [0, 3217]
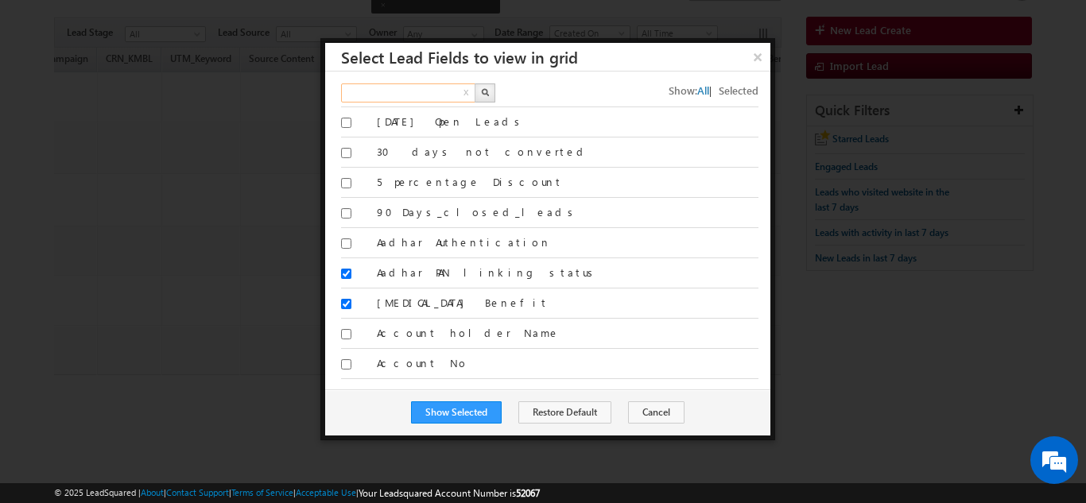
click at [348, 83] on input "text" at bounding box center [409, 92] width 136 height 19
type input "lead name"
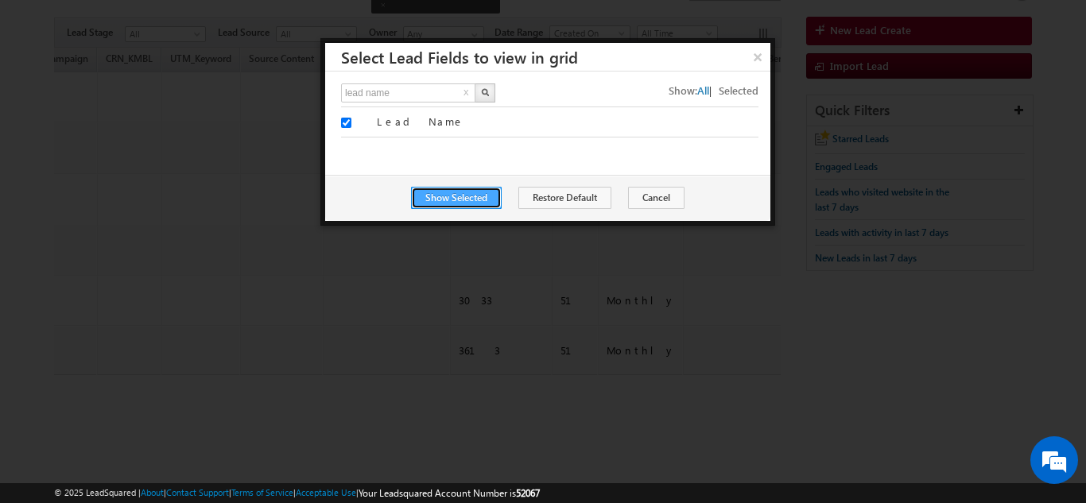
click at [475, 200] on button "Show Selected" at bounding box center [456, 198] width 91 height 22
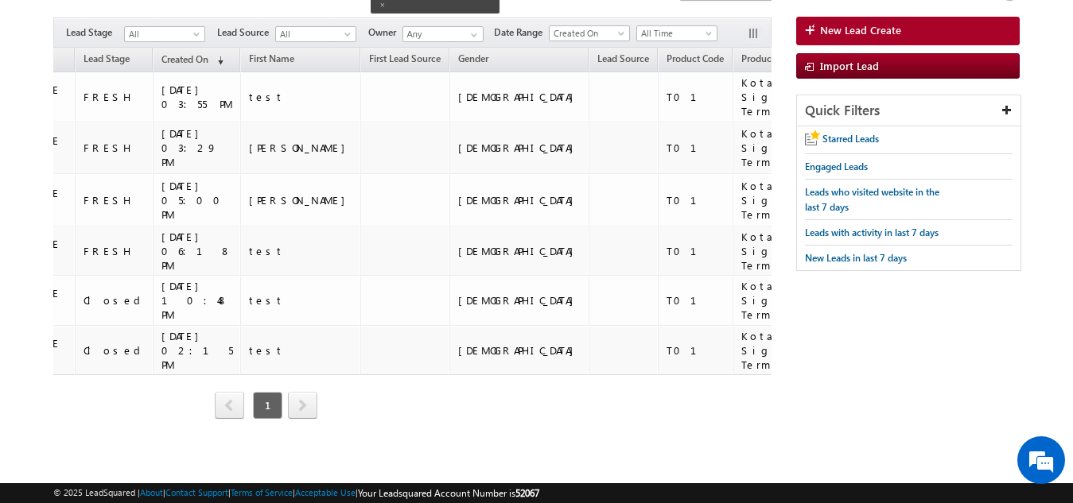
scroll to position [0, 0]
